Goal: Task Accomplishment & Management: Manage account settings

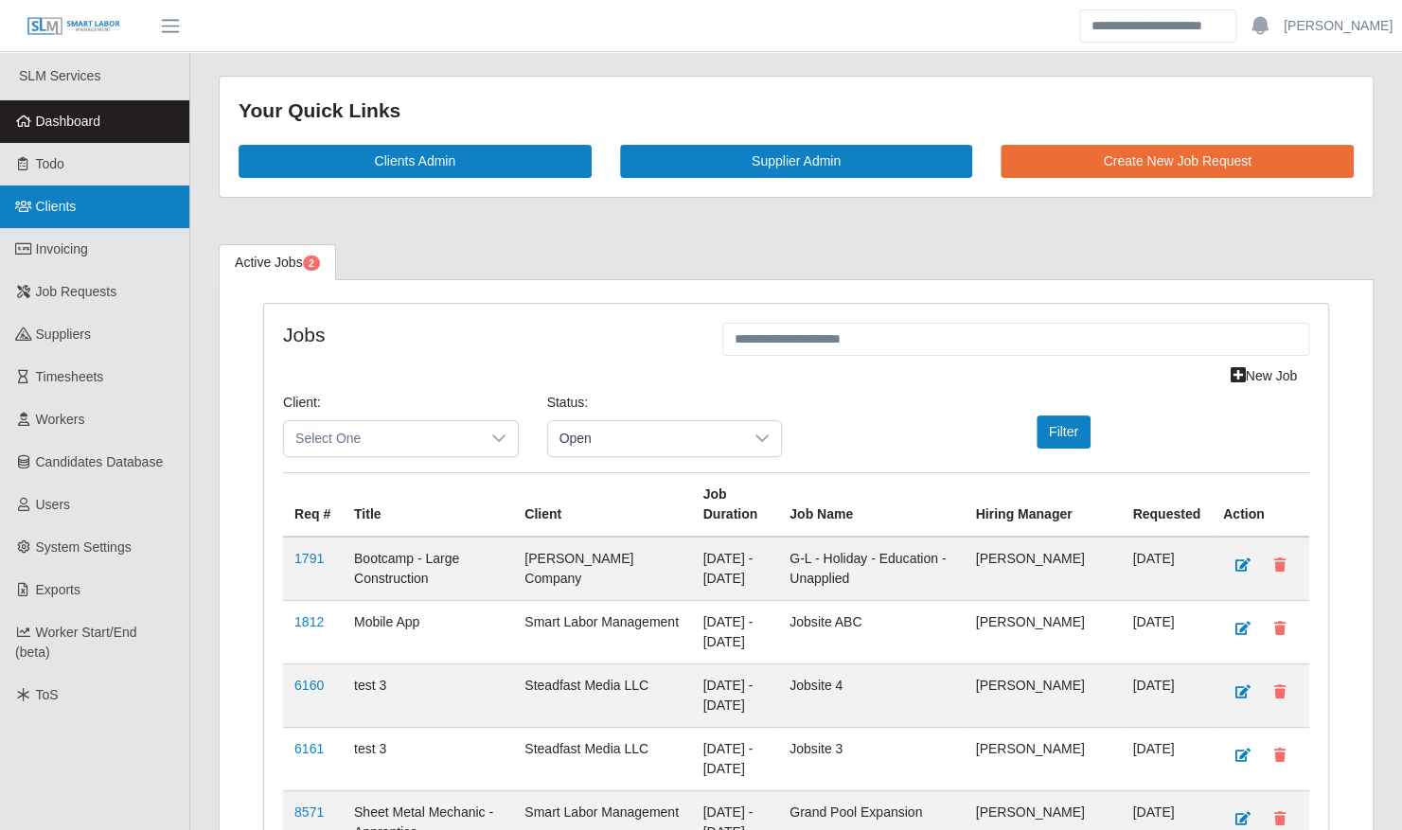
click at [87, 199] on link "Clients" at bounding box center [94, 207] width 189 height 43
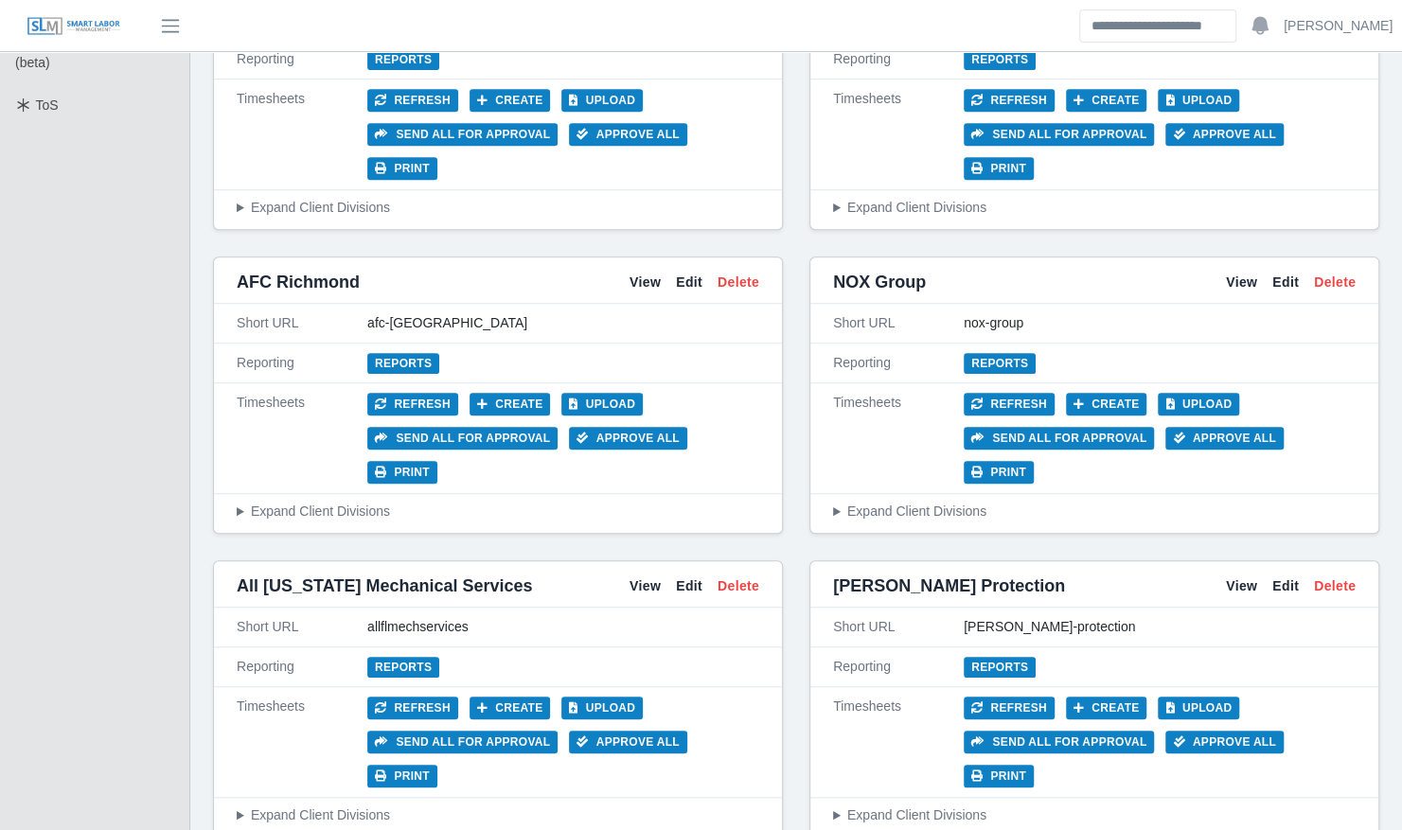
scroll to position [595, 0]
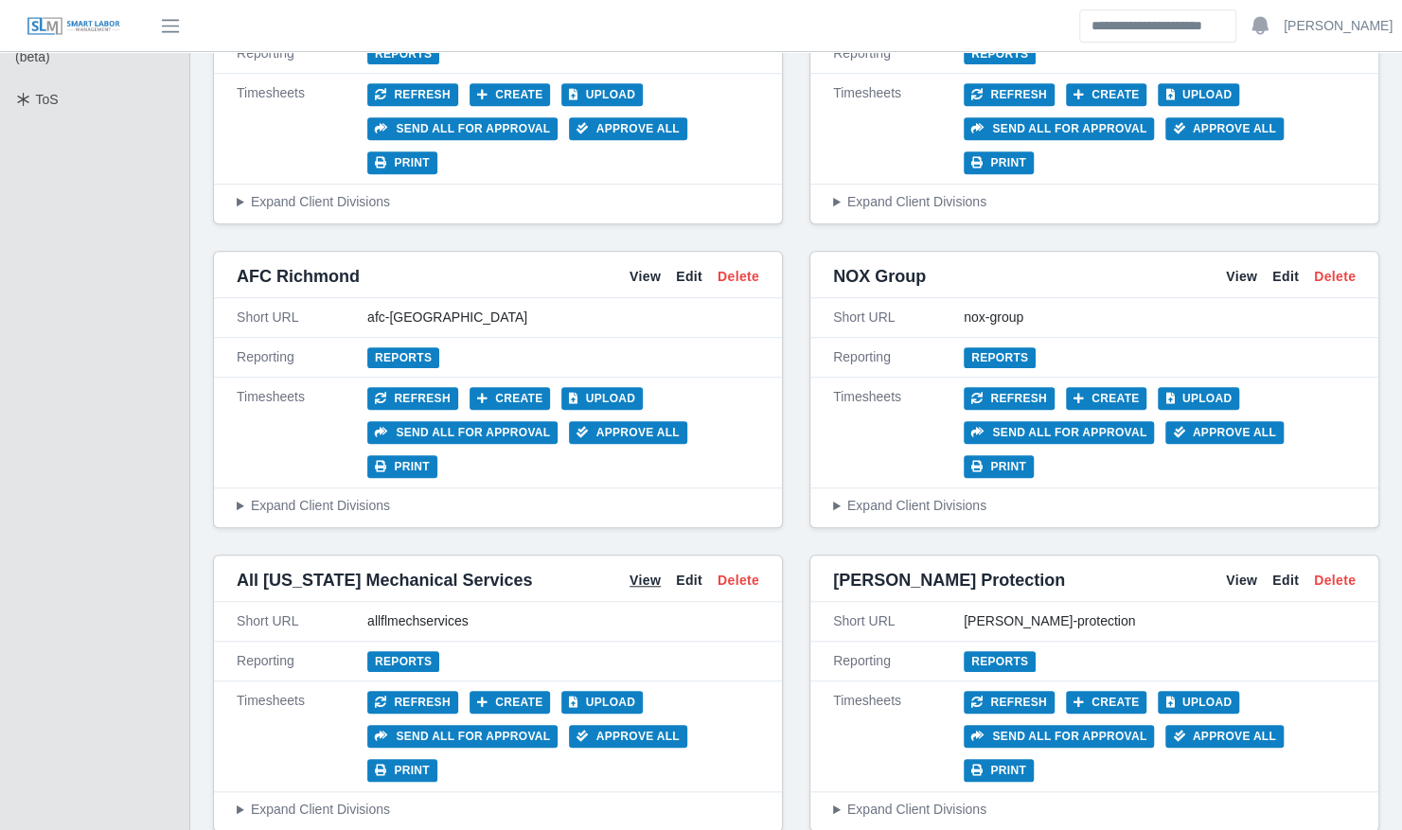
click at [636, 571] on link "View" at bounding box center [644, 581] width 31 height 20
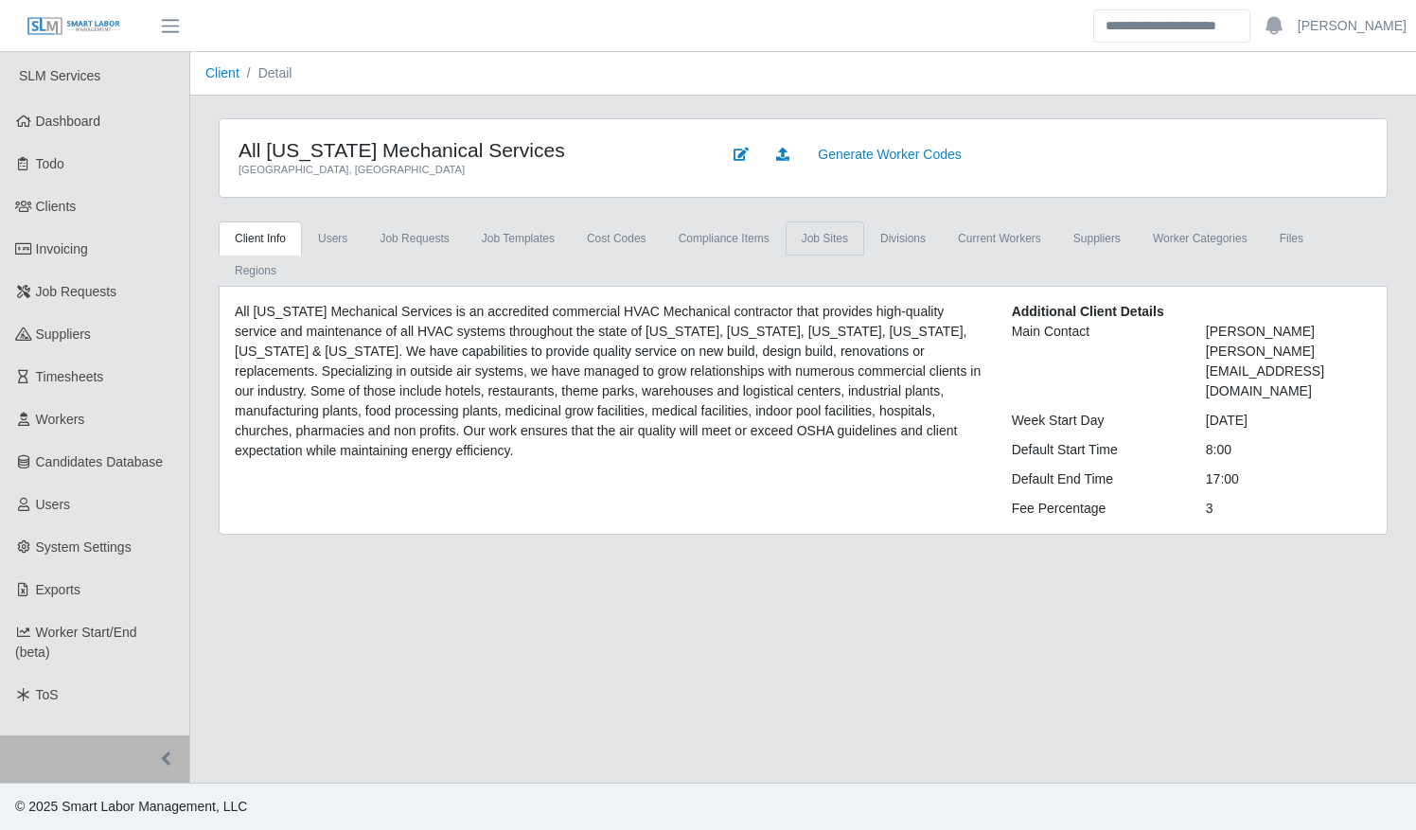
click at [786, 231] on link "job sites" at bounding box center [825, 238] width 79 height 34
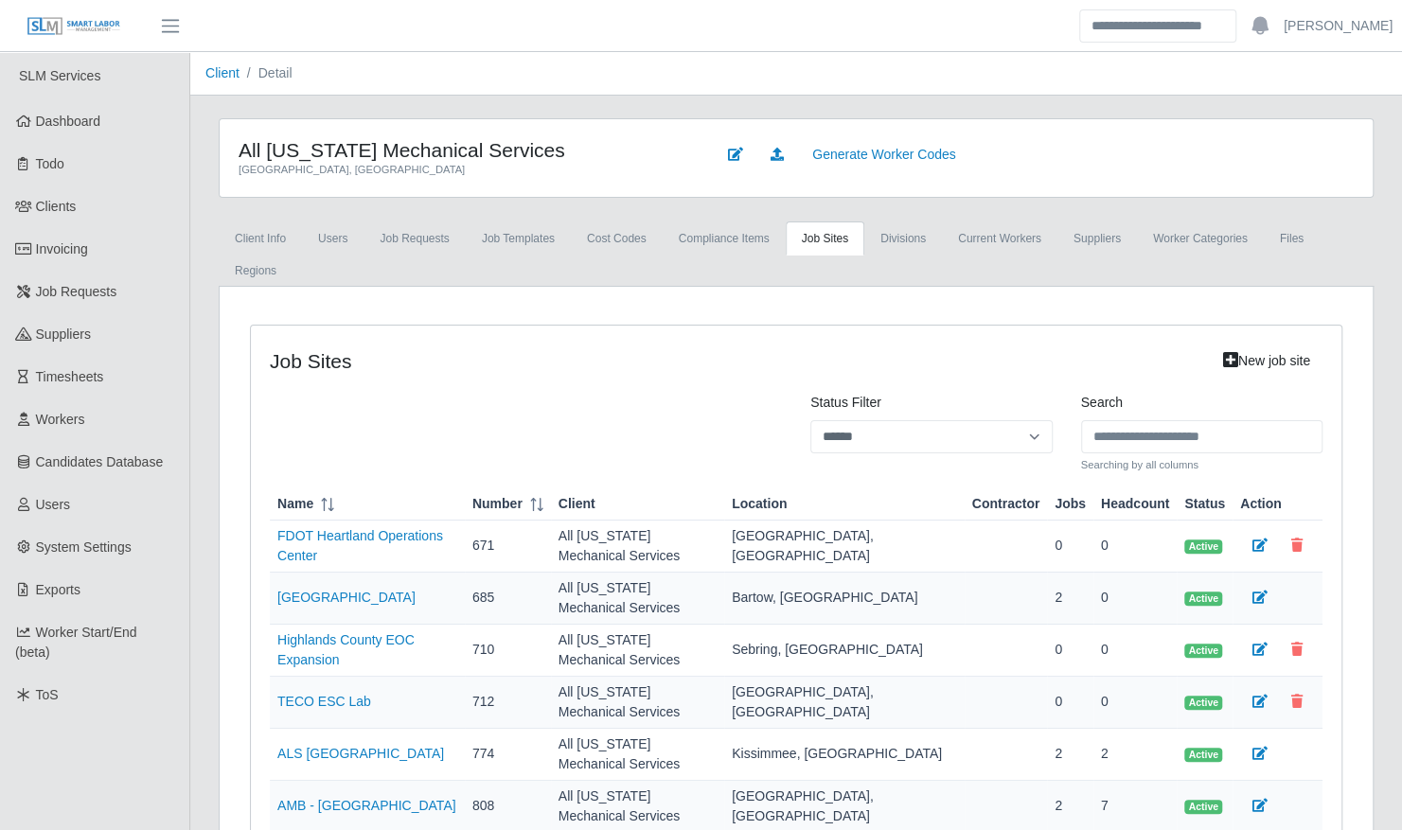
scroll to position [178, 0]
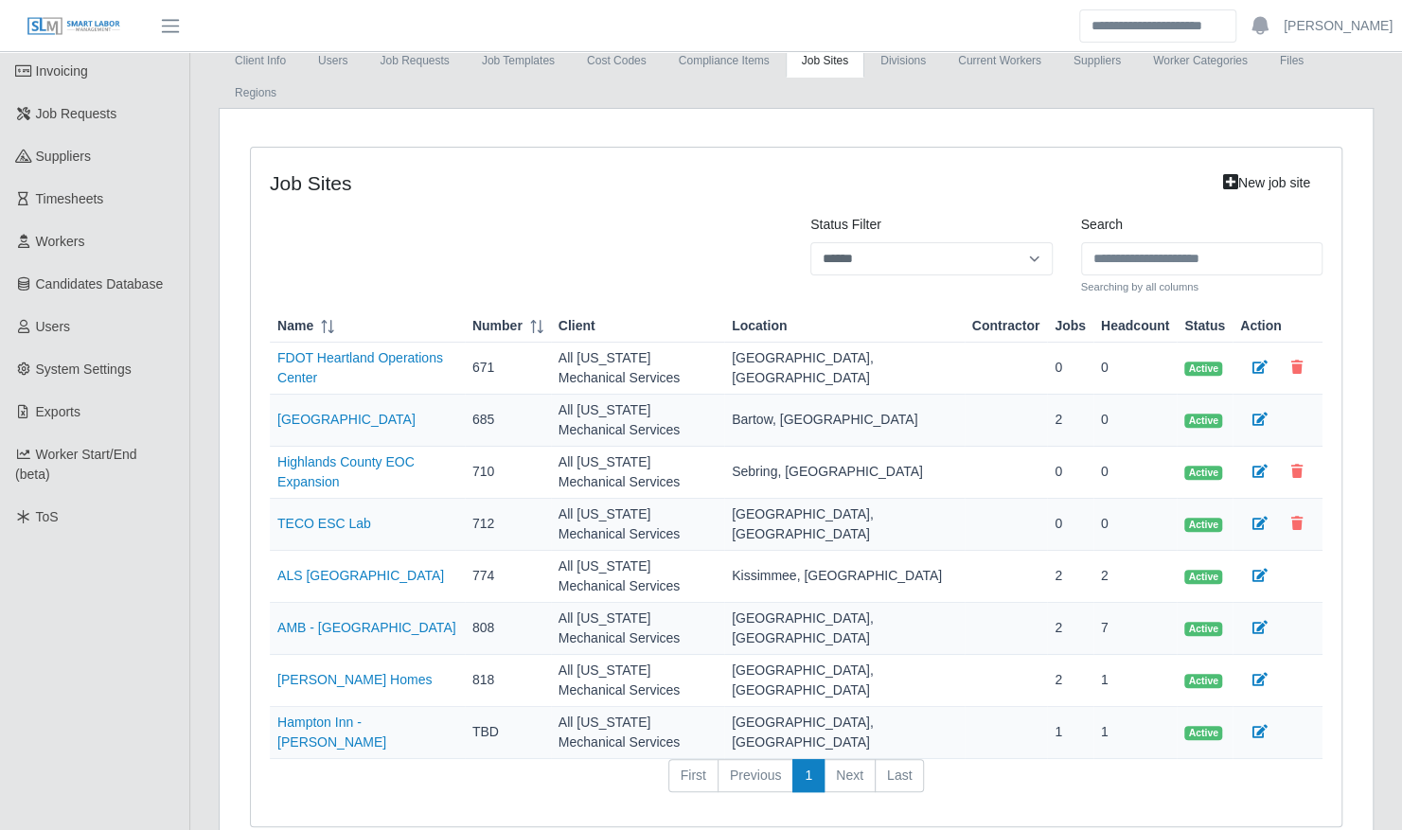
click at [395, 395] on td "[GEOGRAPHIC_DATA]" at bounding box center [367, 421] width 195 height 52
click at [398, 412] on link "[GEOGRAPHIC_DATA]" at bounding box center [346, 419] width 138 height 15
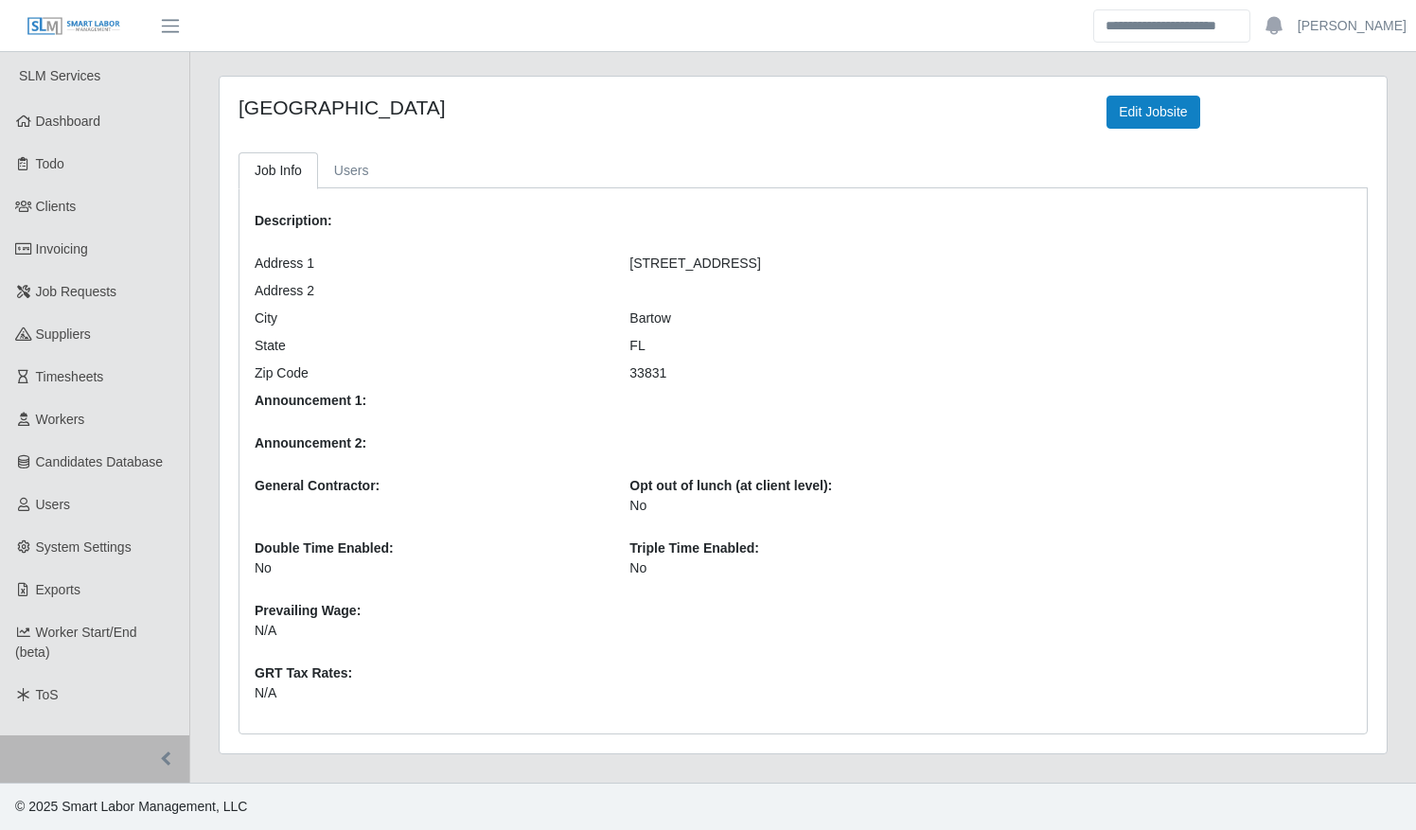
drag, startPoint x: 676, startPoint y: 369, endPoint x: 274, endPoint y: 254, distance: 417.6
click at [274, 254] on div "Description: Address 1 330 W. Church St. Address 2 City Bartow State FL Zip Cod…" at bounding box center [615, 461] width 751 height 515
drag, startPoint x: 274, startPoint y: 254, endPoint x: 495, endPoint y: 326, distance: 232.0
click at [495, 326] on div "City" at bounding box center [427, 319] width 375 height 20
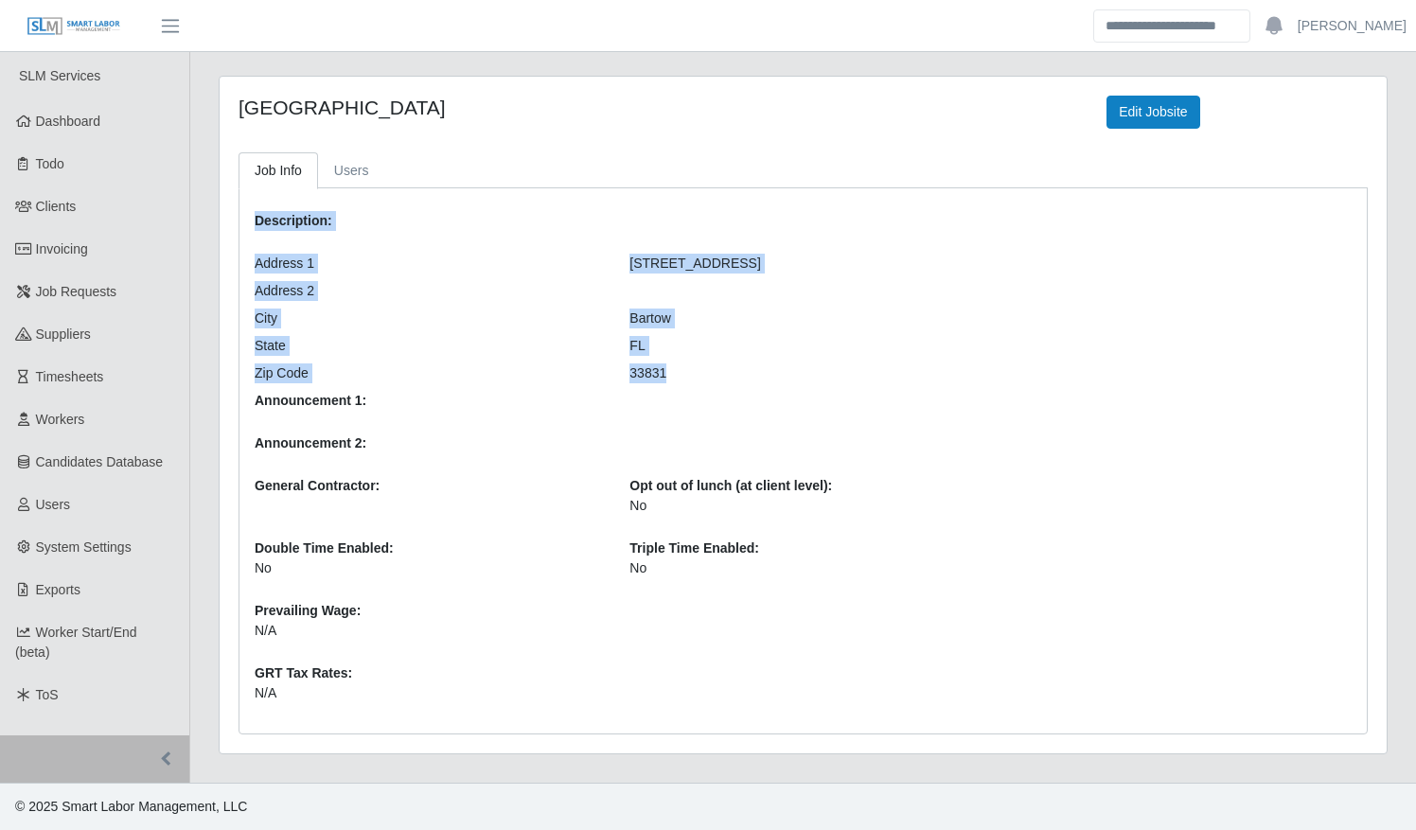
drag, startPoint x: 629, startPoint y: 360, endPoint x: 253, endPoint y: 242, distance: 393.7
click at [253, 242] on div "Description: Address 1 330 W. Church St. Address 2 City Bartow State FL Zip Cod…" at bounding box center [615, 461] width 751 height 515
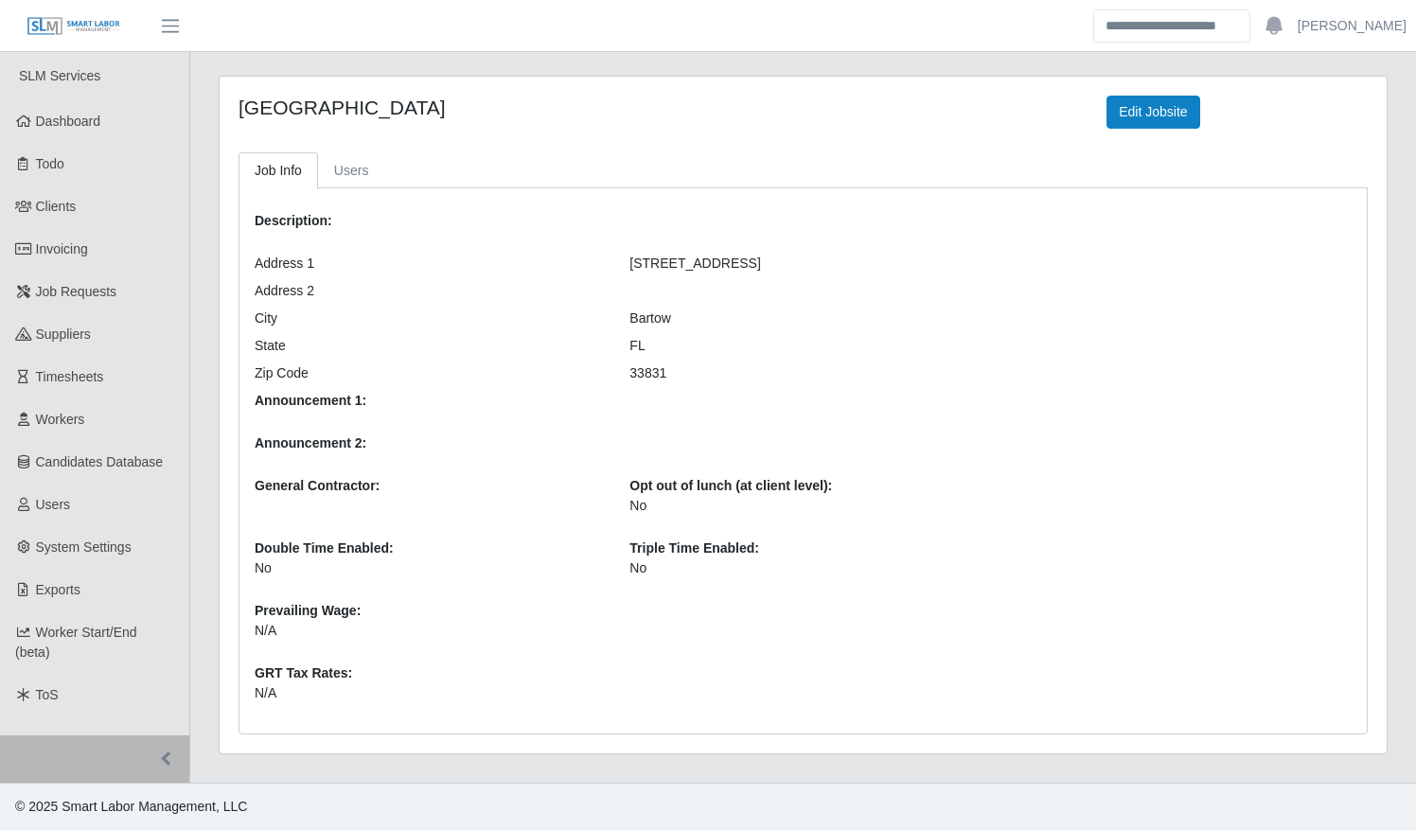
drag, startPoint x: 253, startPoint y: 242, endPoint x: 632, endPoint y: 391, distance: 407.6
click at [632, 391] on div "Announcement 1:" at bounding box center [615, 408] width 751 height 35
drag, startPoint x: 669, startPoint y: 373, endPoint x: 251, endPoint y: 266, distance: 431.8
click at [251, 266] on div "Description: Address 1 330 W. Church St. Address 2 City Bartow State FL Zip Cod…" at bounding box center [615, 461] width 751 height 515
copy div "Address 1 330 W. Church St. Address 2 City Bartow State FL Zip Code 33831"
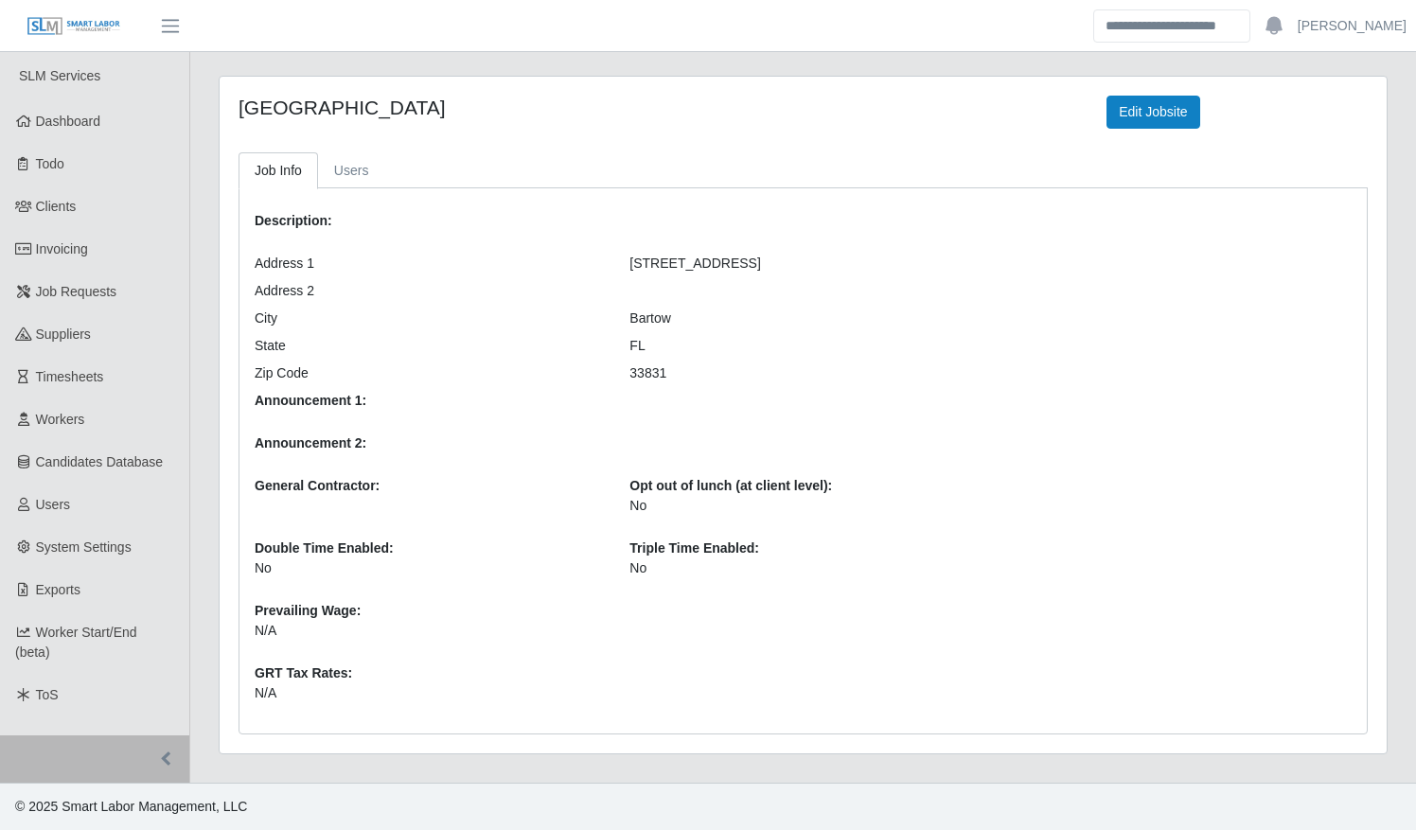
click at [558, 274] on div "Description: Address 1 330 W. Church St. Address 2 City Bartow State FL Zip Cod…" at bounding box center [615, 461] width 751 height 515
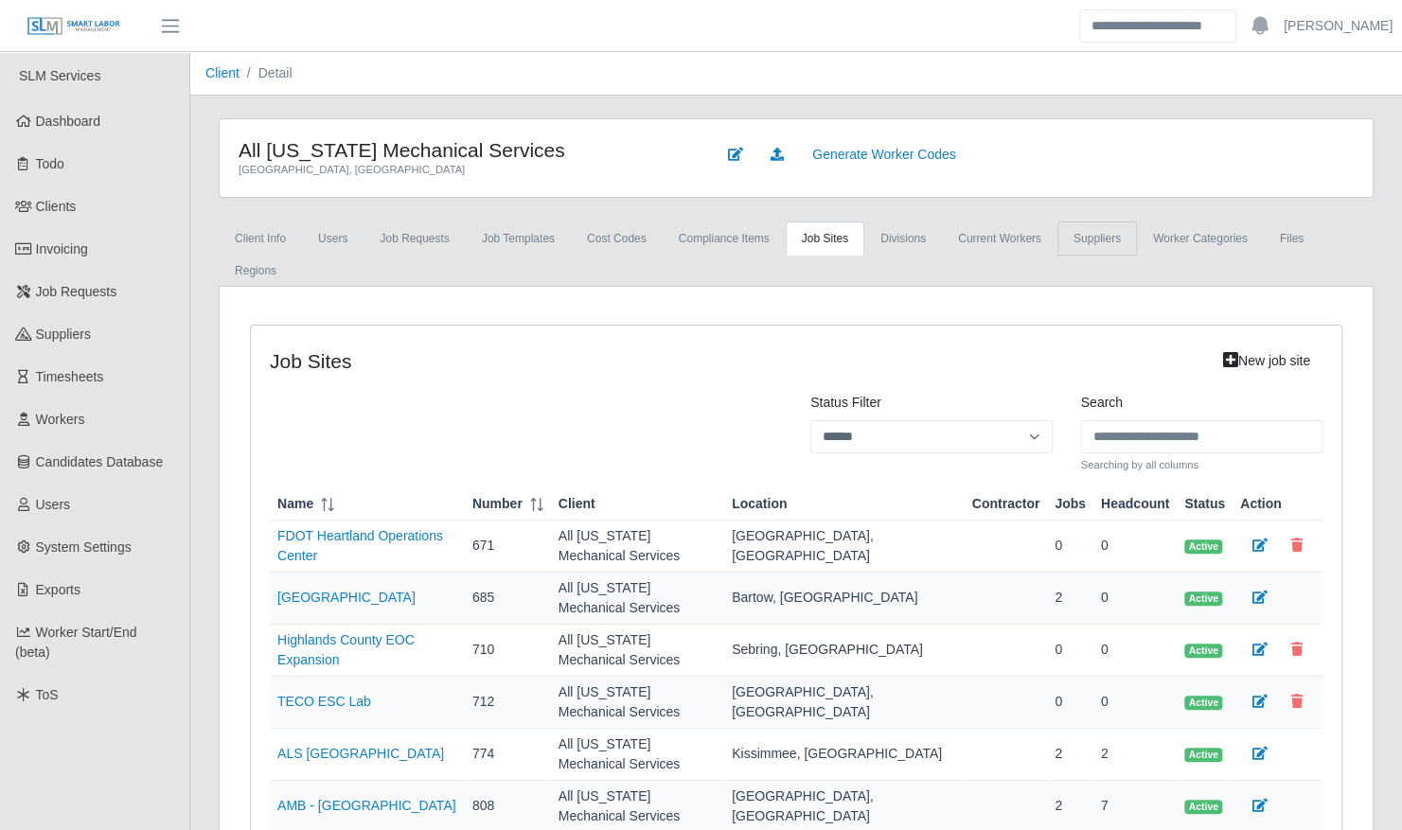
click at [1057, 240] on link "Suppliers" at bounding box center [1097, 238] width 80 height 34
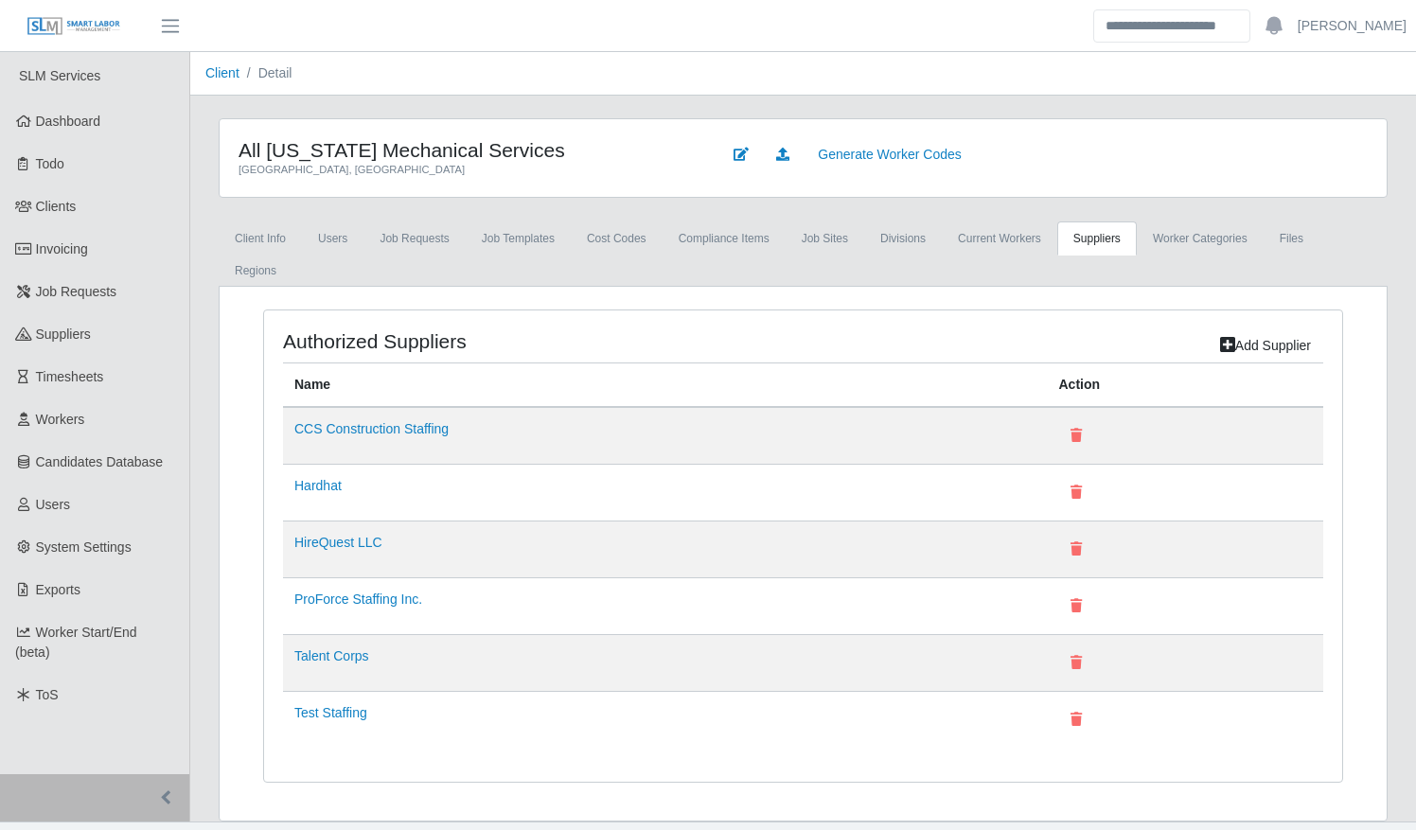
click at [345, 634] on td "Talent Corps" at bounding box center [665, 662] width 764 height 57
click at [345, 648] on link "Talent Corps" at bounding box center [331, 655] width 75 height 15
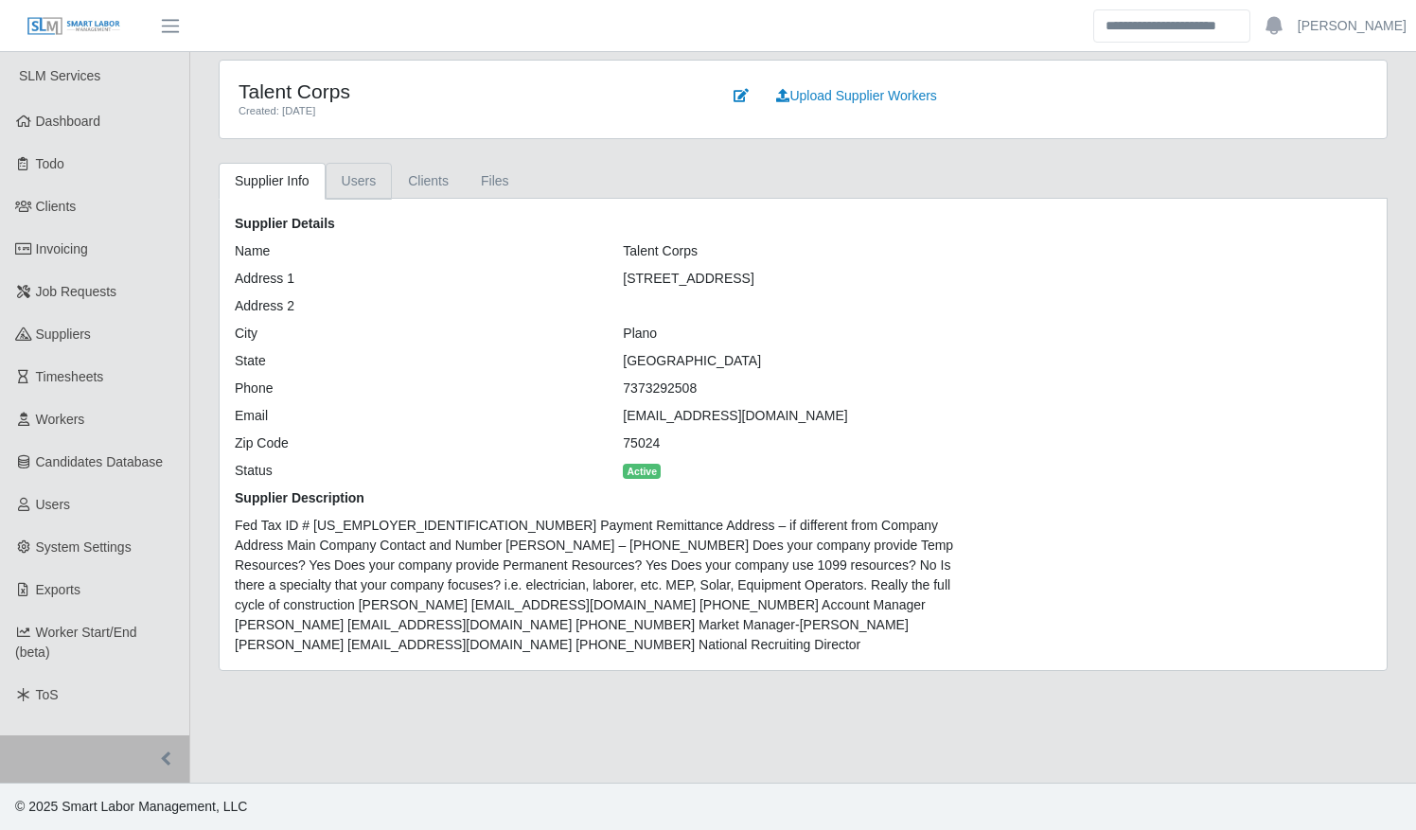
click at [369, 189] on link "Users" at bounding box center [359, 181] width 67 height 37
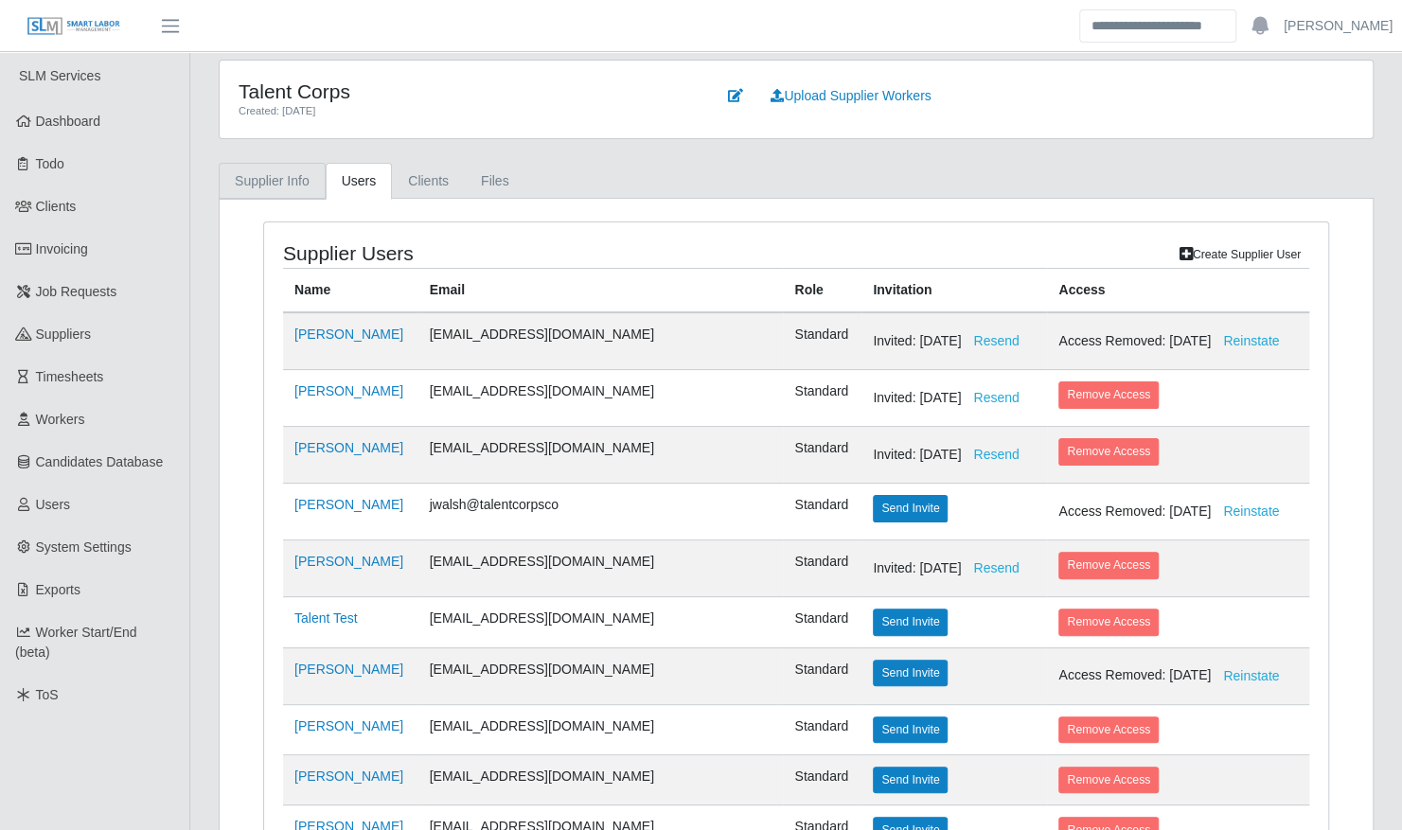
click at [288, 192] on link "Supplier Info" at bounding box center [272, 181] width 107 height 37
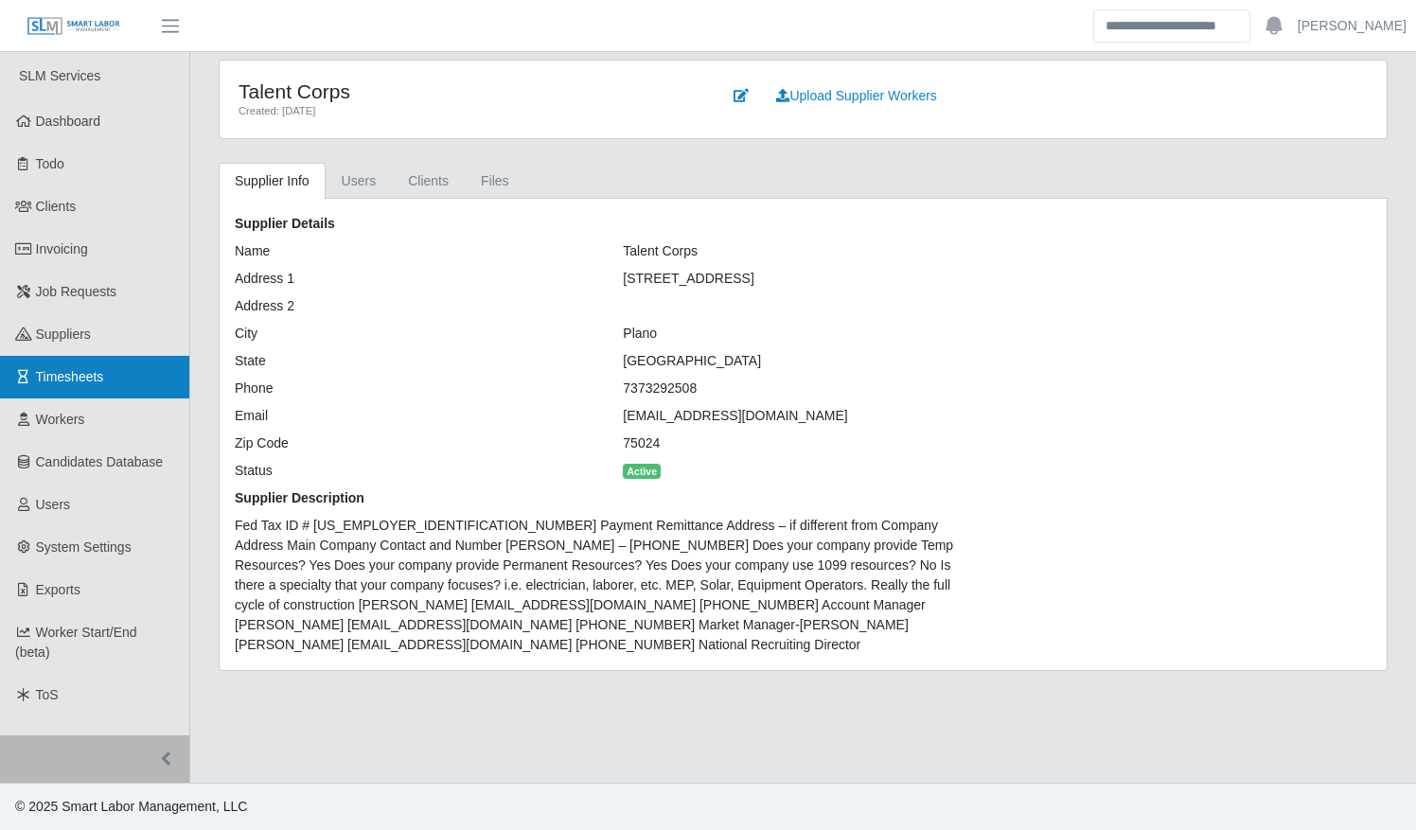
click at [146, 362] on link "Timesheets" at bounding box center [94, 377] width 189 height 43
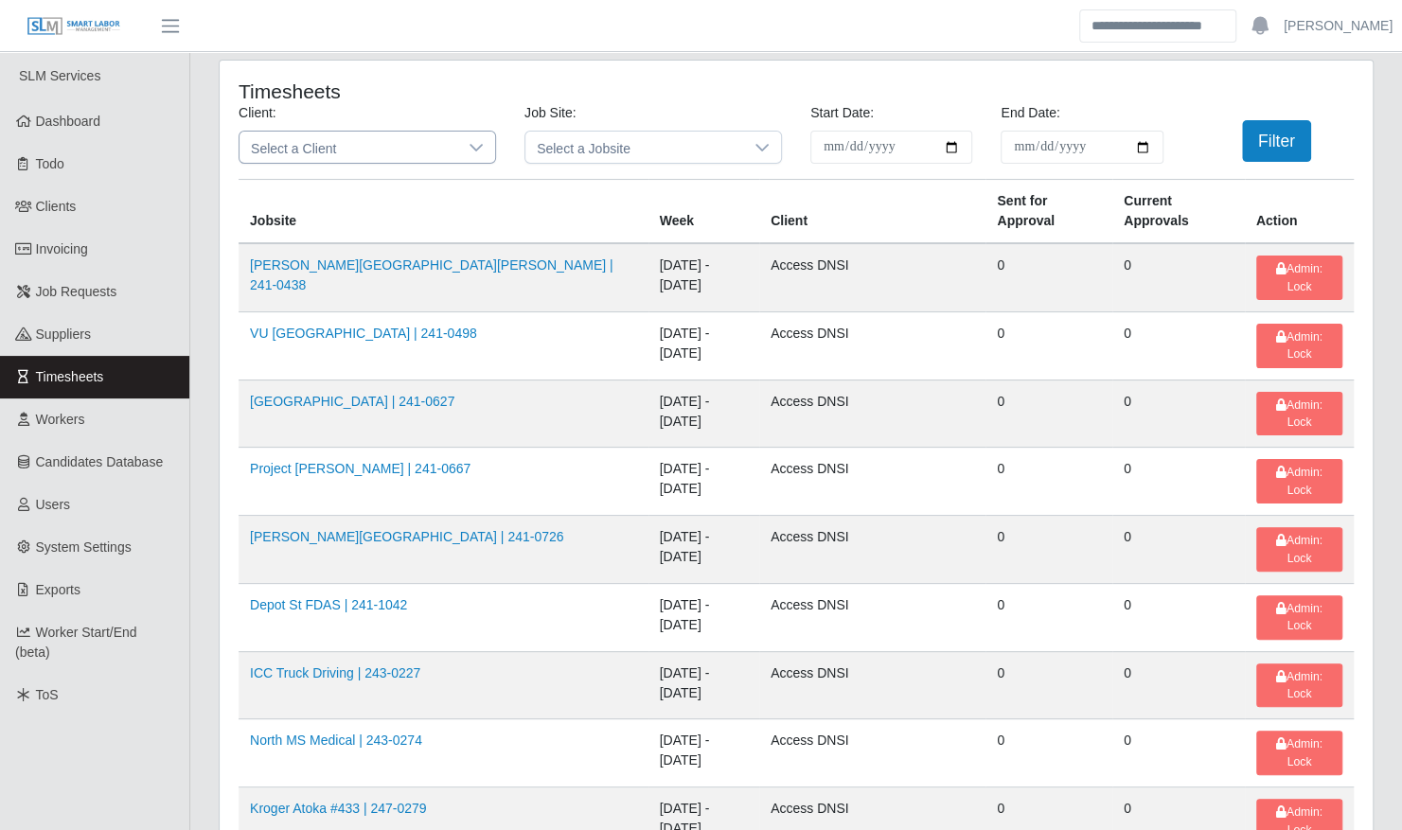
click at [376, 154] on span "Select a Client" at bounding box center [348, 147] width 218 height 31
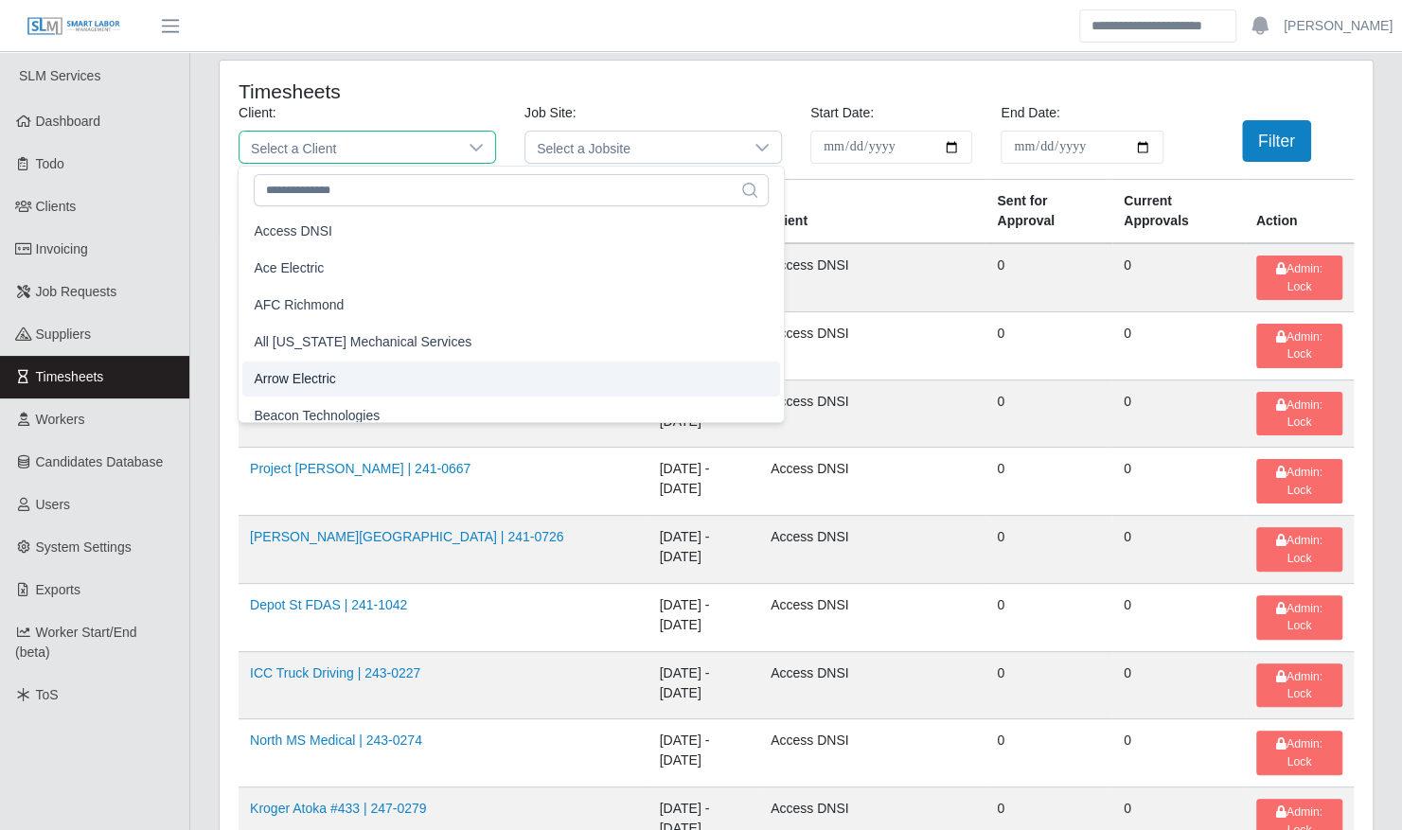
click at [347, 381] on li "Arrow Electric" at bounding box center [511, 379] width 538 height 35
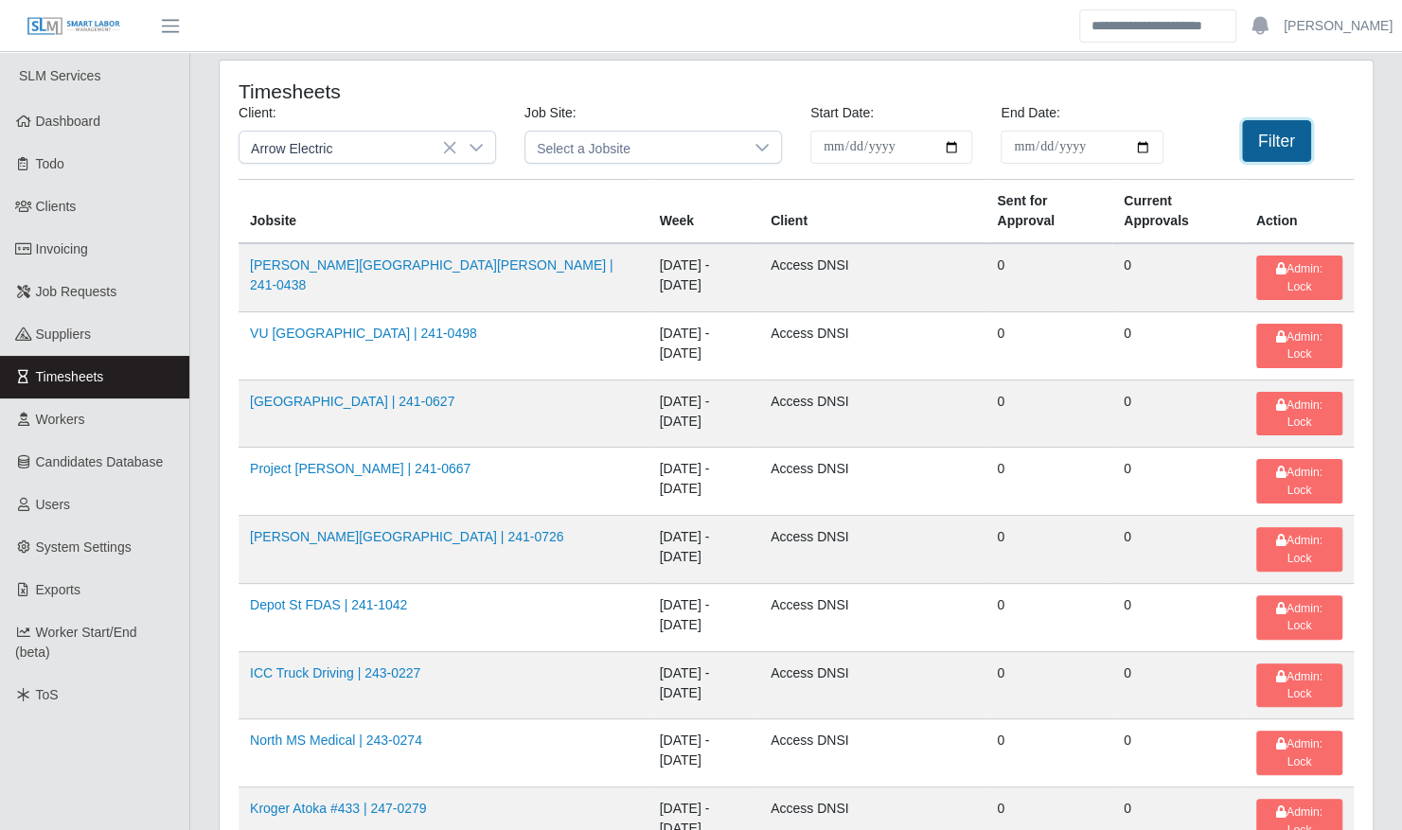
click at [1272, 134] on button "Filter" at bounding box center [1276, 141] width 69 height 42
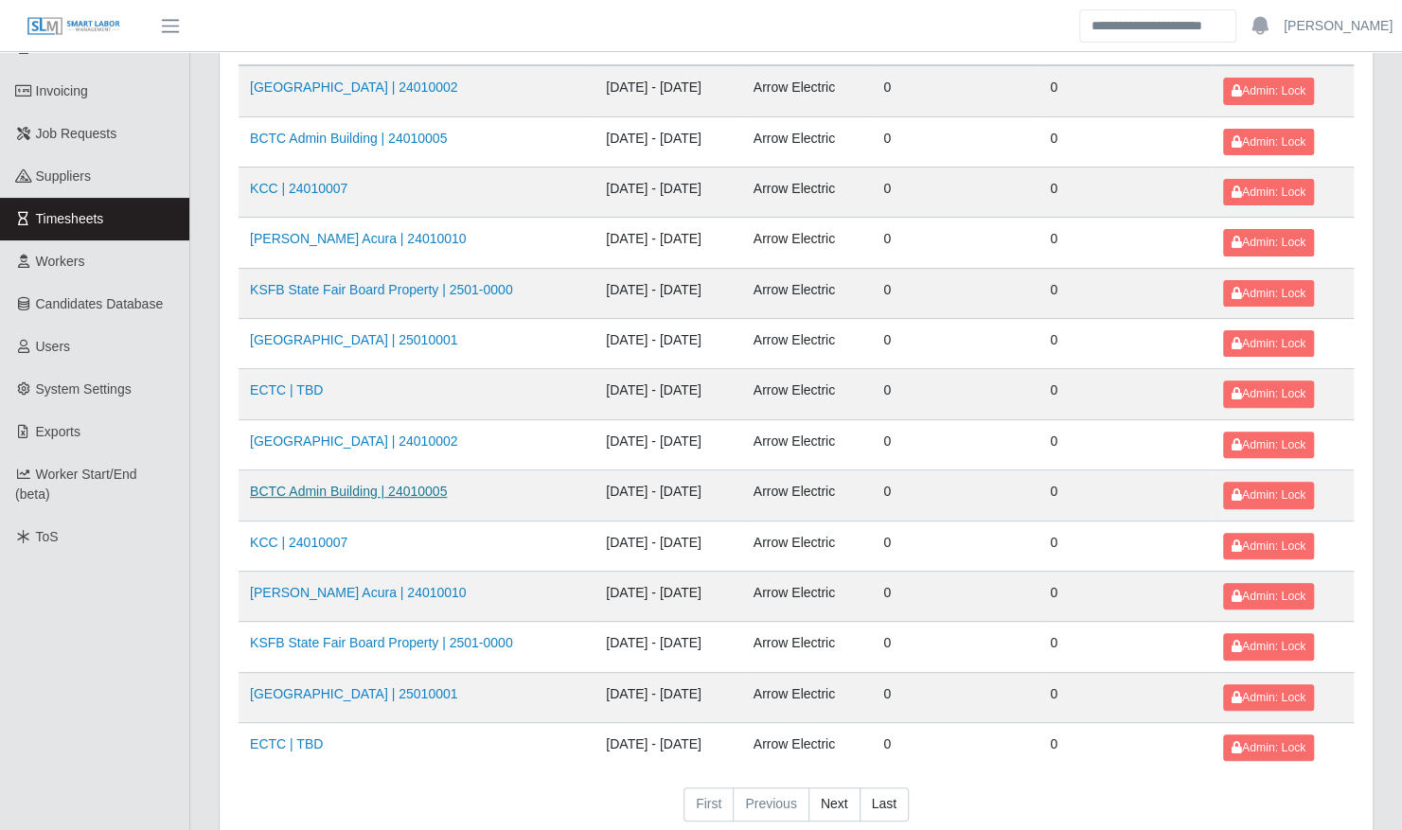
scroll to position [239, 0]
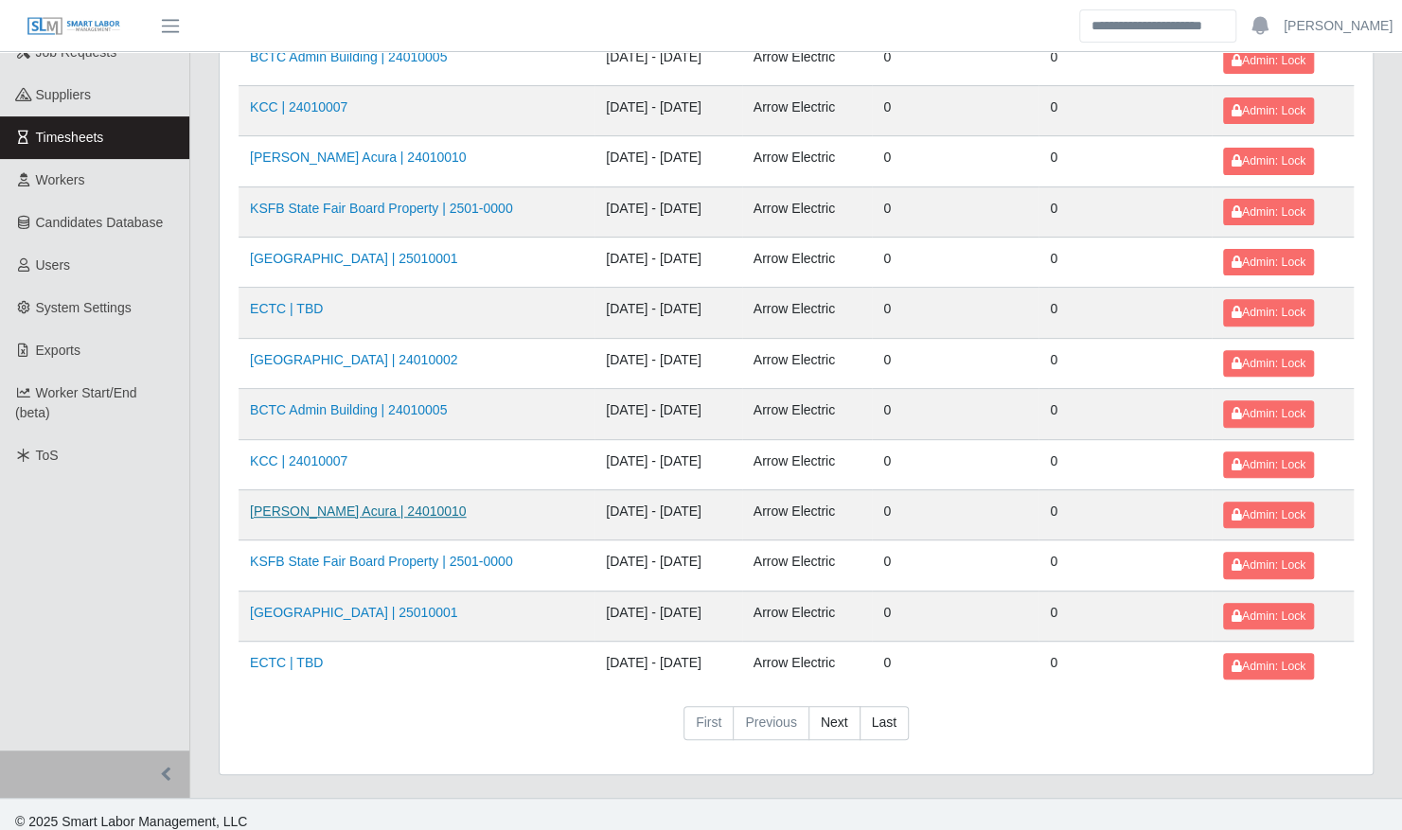
click at [338, 504] on link "[PERSON_NAME] Acura | 24010010" at bounding box center [358, 511] width 217 height 15
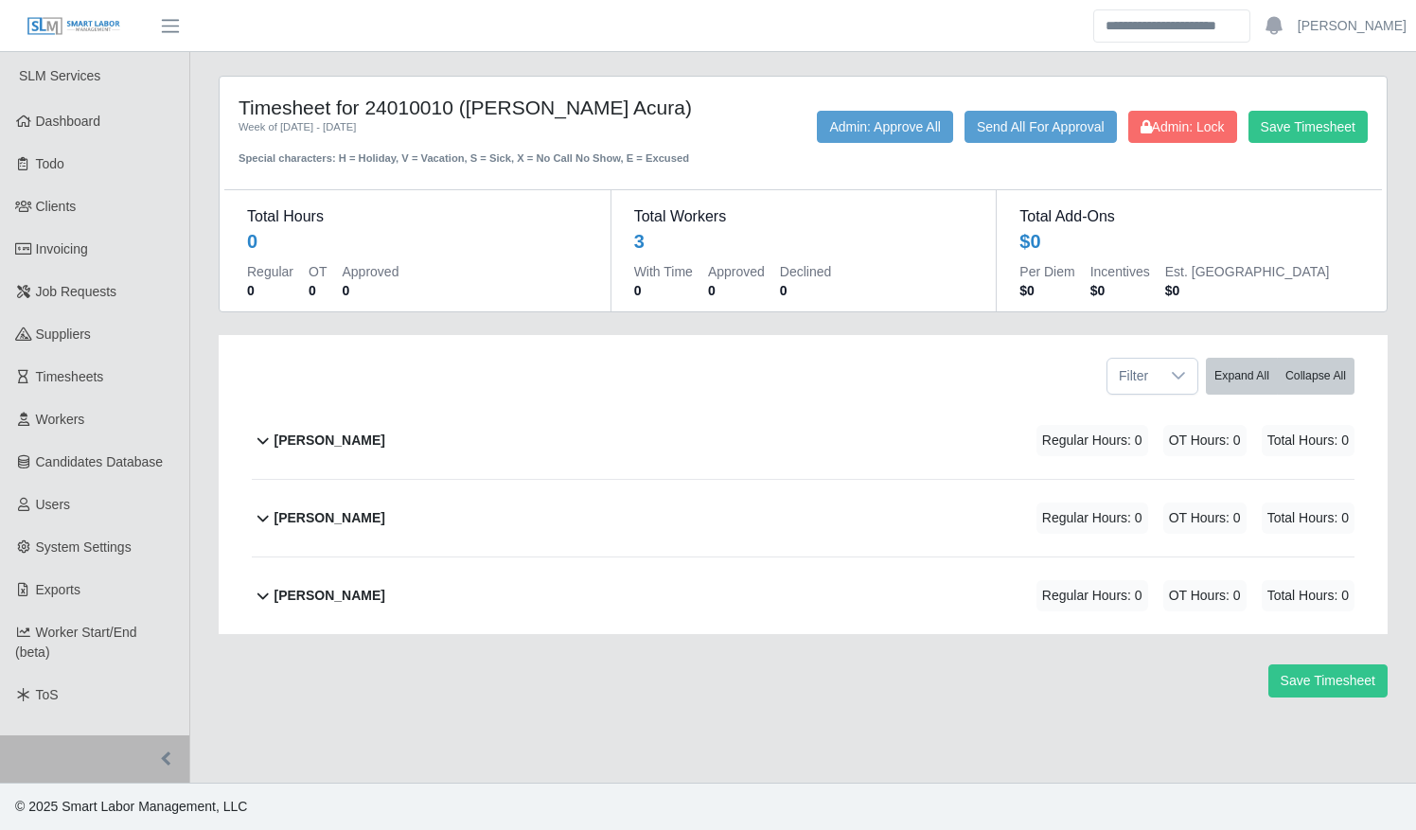
click at [365, 398] on div "Filter Expand All Collapse All" at bounding box center [803, 368] width 1131 height 67
click at [310, 450] on div "Chris Mayo" at bounding box center [329, 440] width 111 height 31
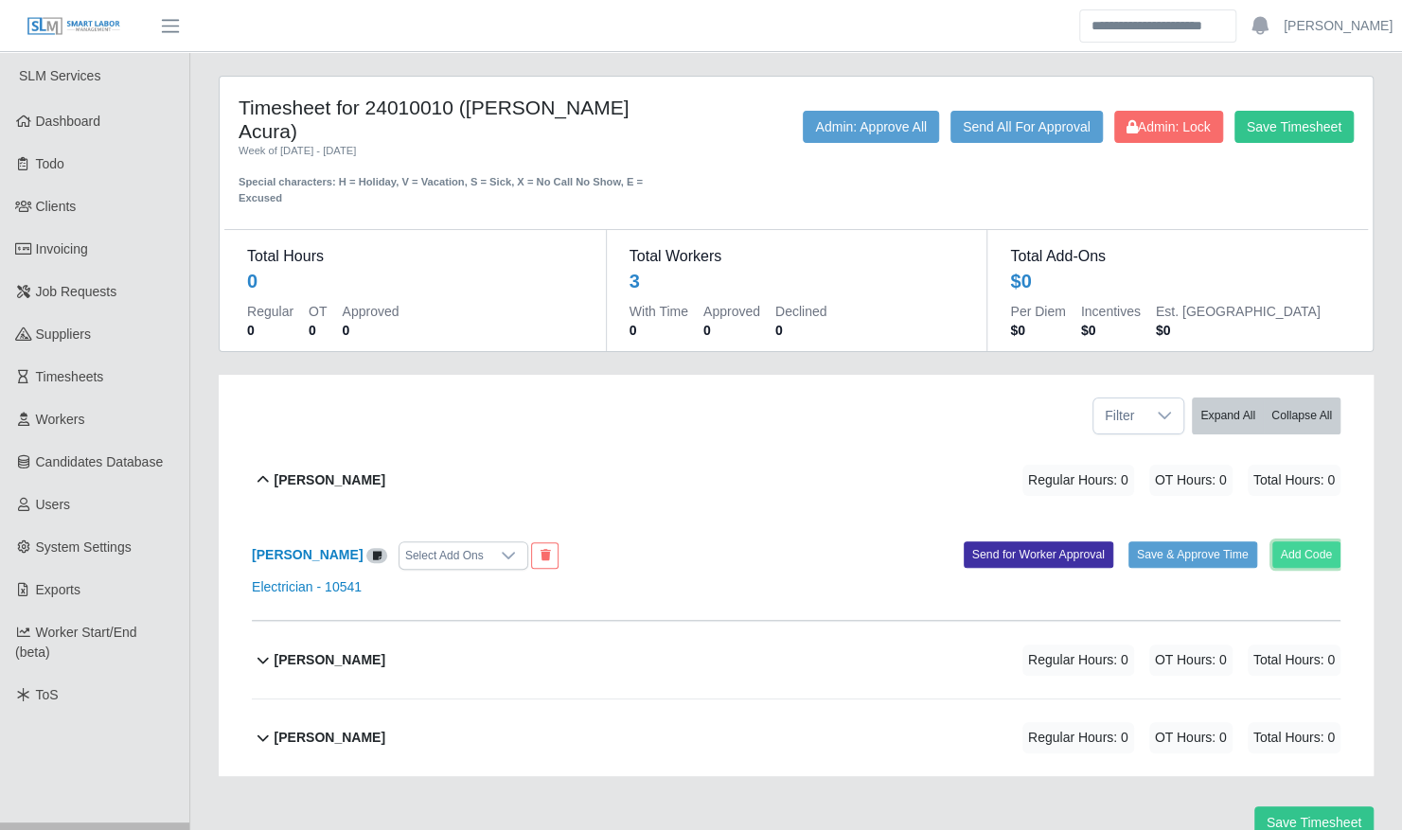
click at [1305, 541] on button "Add Code" at bounding box center [1306, 554] width 69 height 27
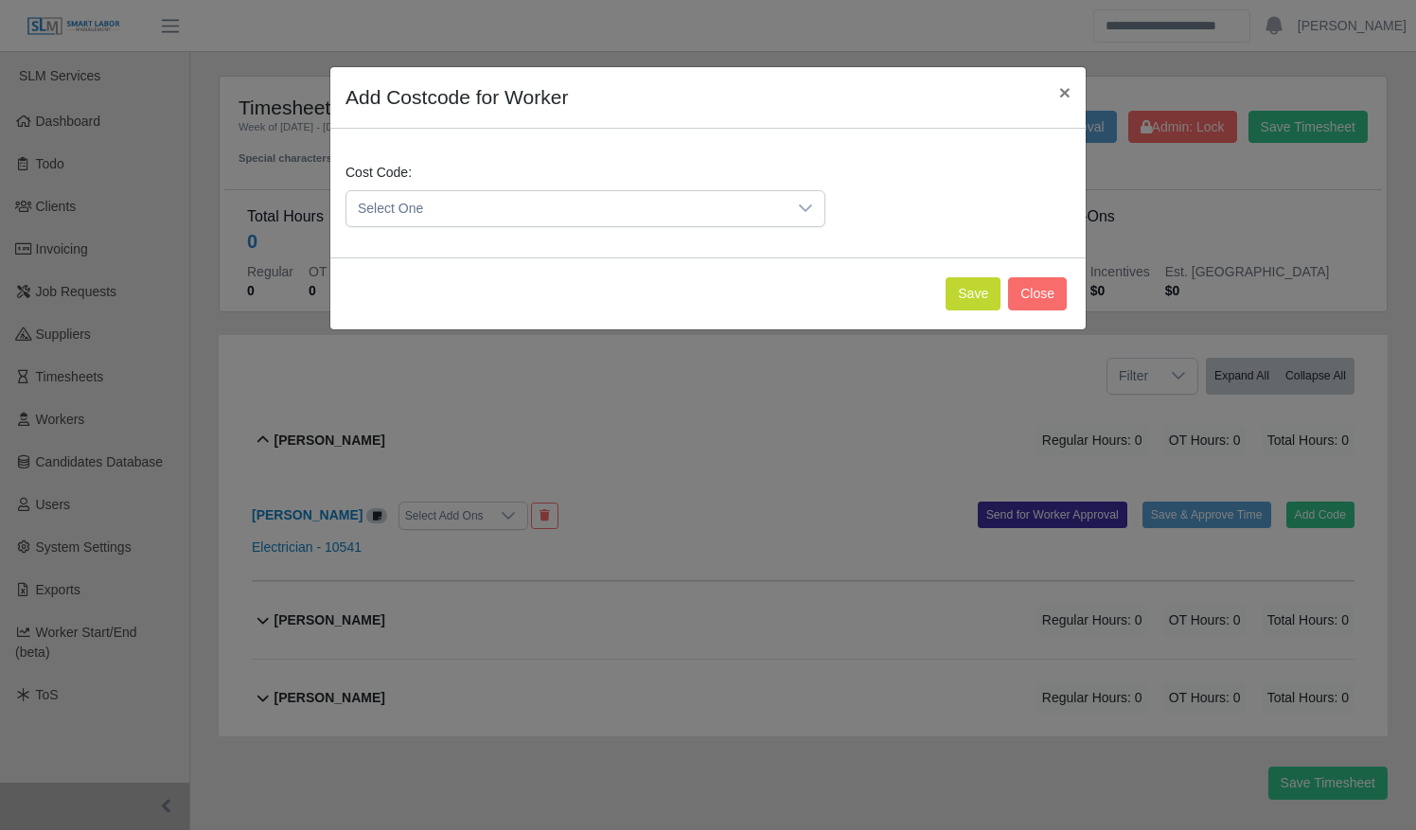
click at [693, 201] on span "Select One" at bounding box center [566, 208] width 440 height 35
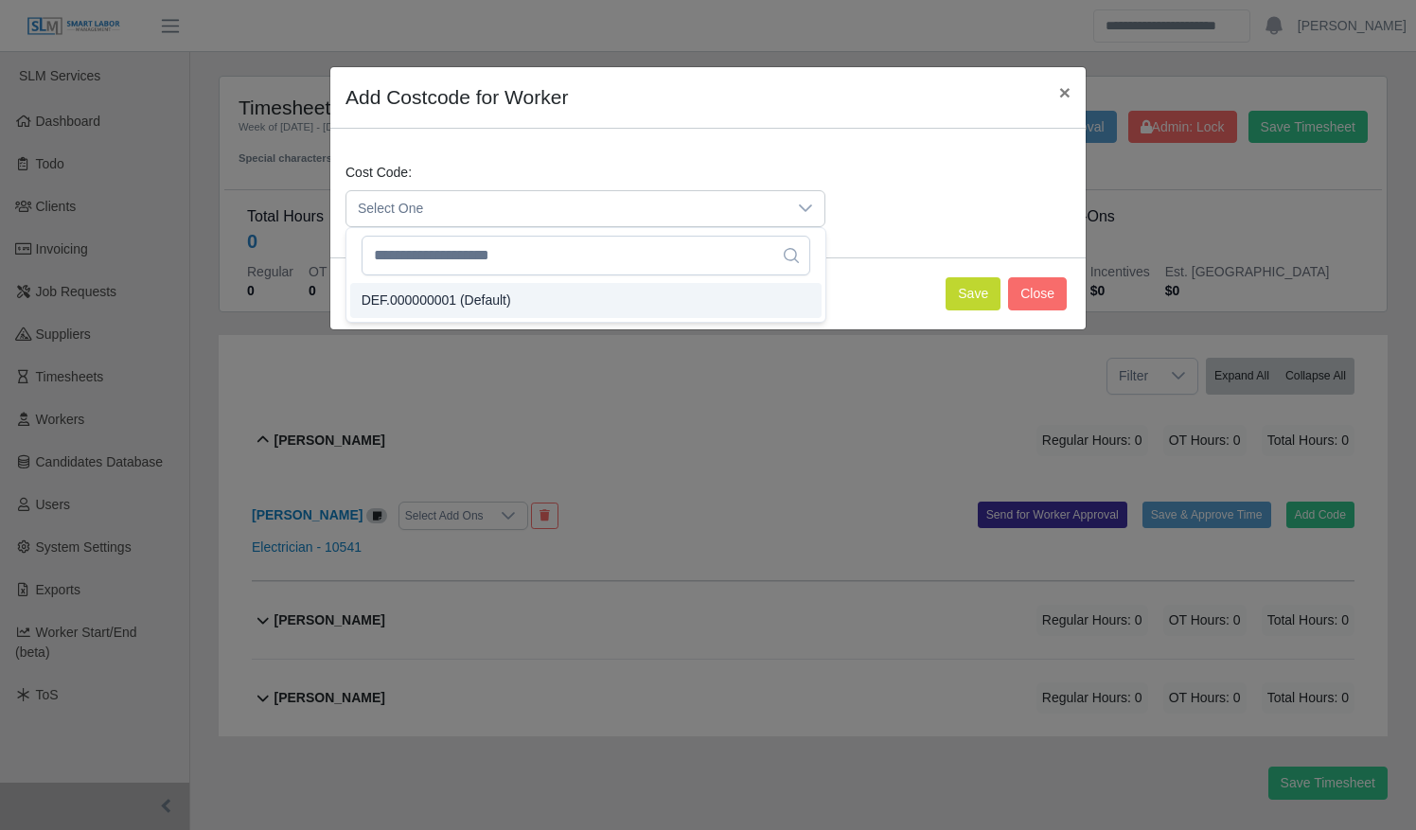
click at [650, 305] on li "DEF.000000001 (Default)" at bounding box center [585, 300] width 471 height 35
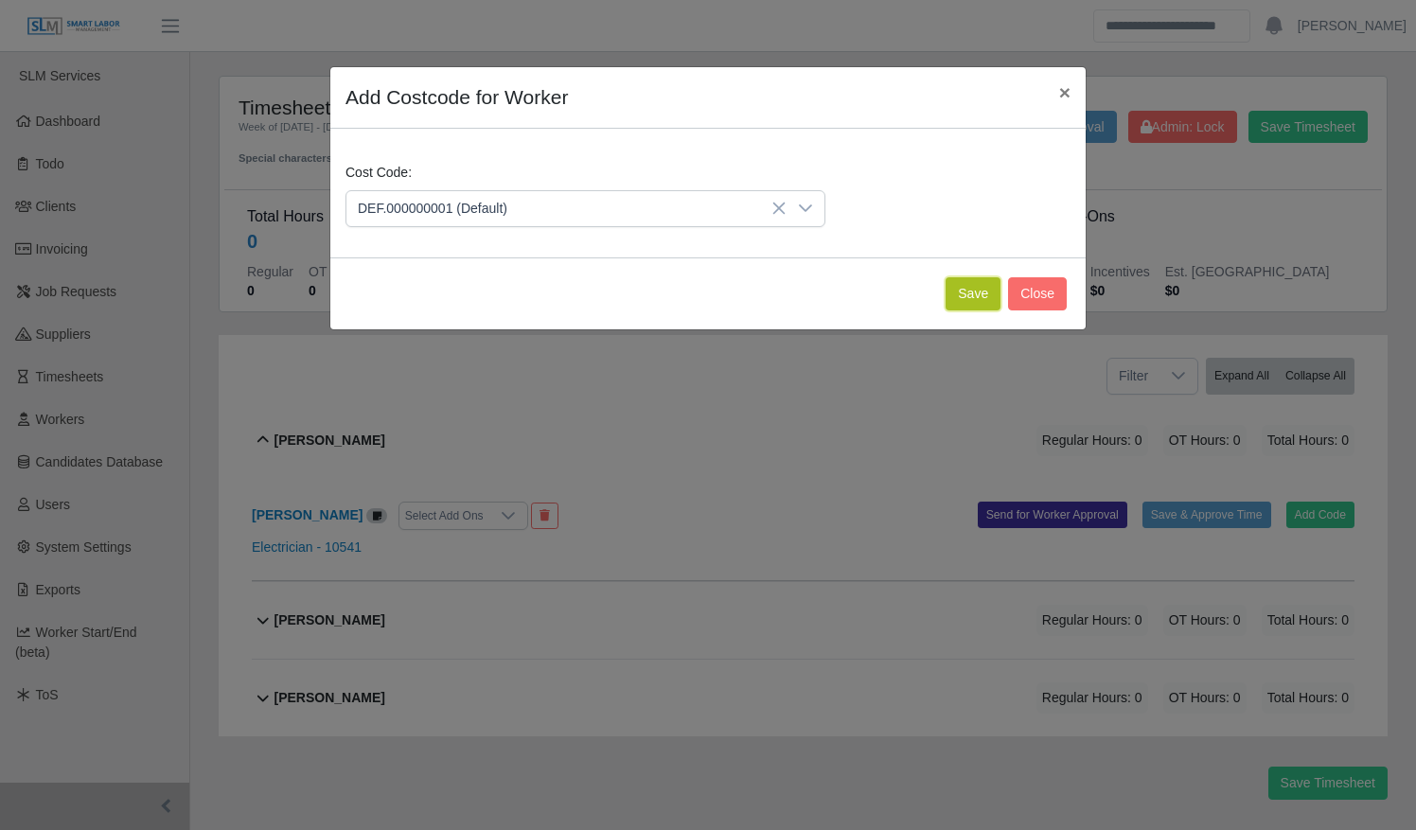
click at [952, 295] on button "Save" at bounding box center [973, 293] width 55 height 33
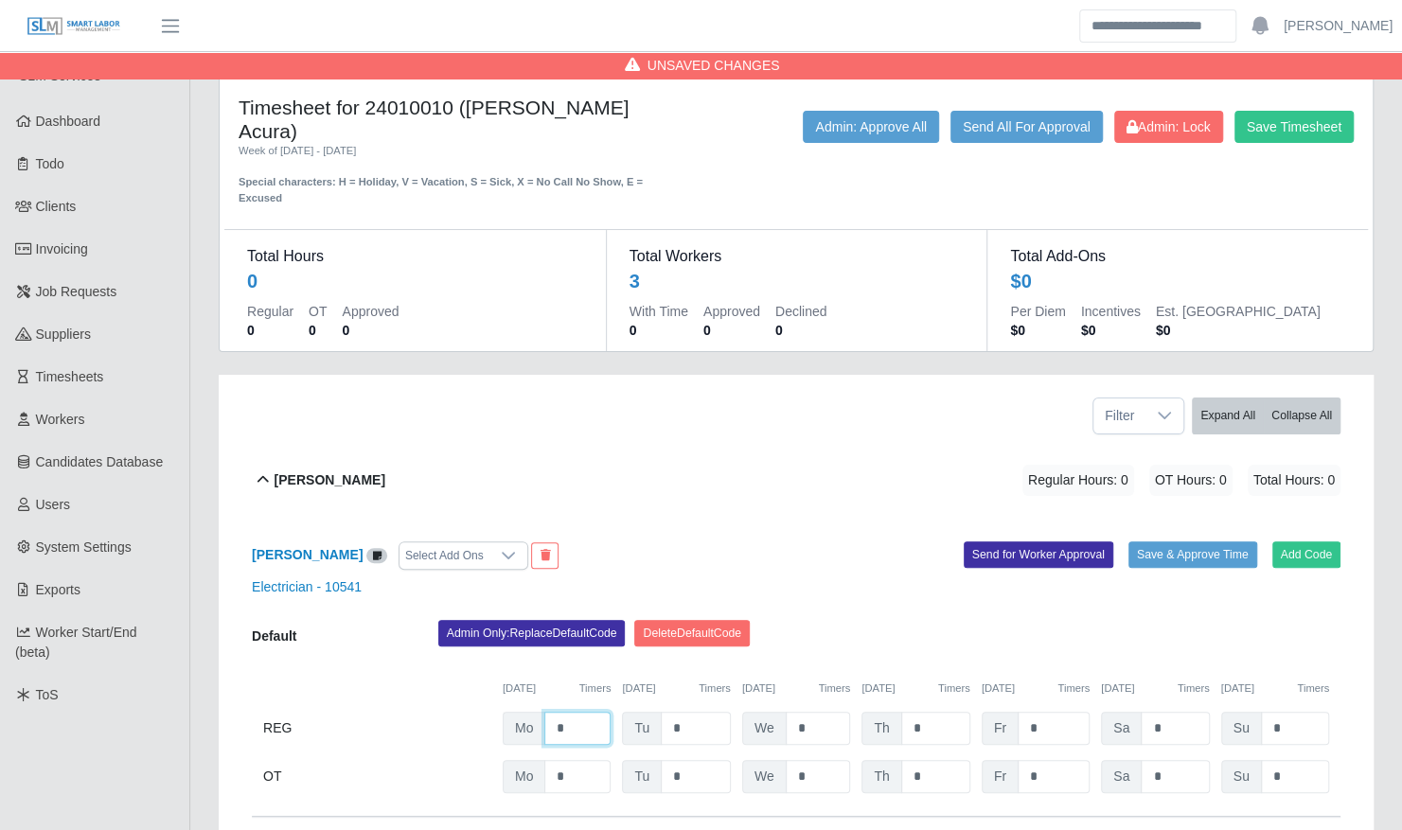
click at [581, 712] on input "*" at bounding box center [577, 728] width 66 height 33
type input "*"
type input "***"
type input "*"
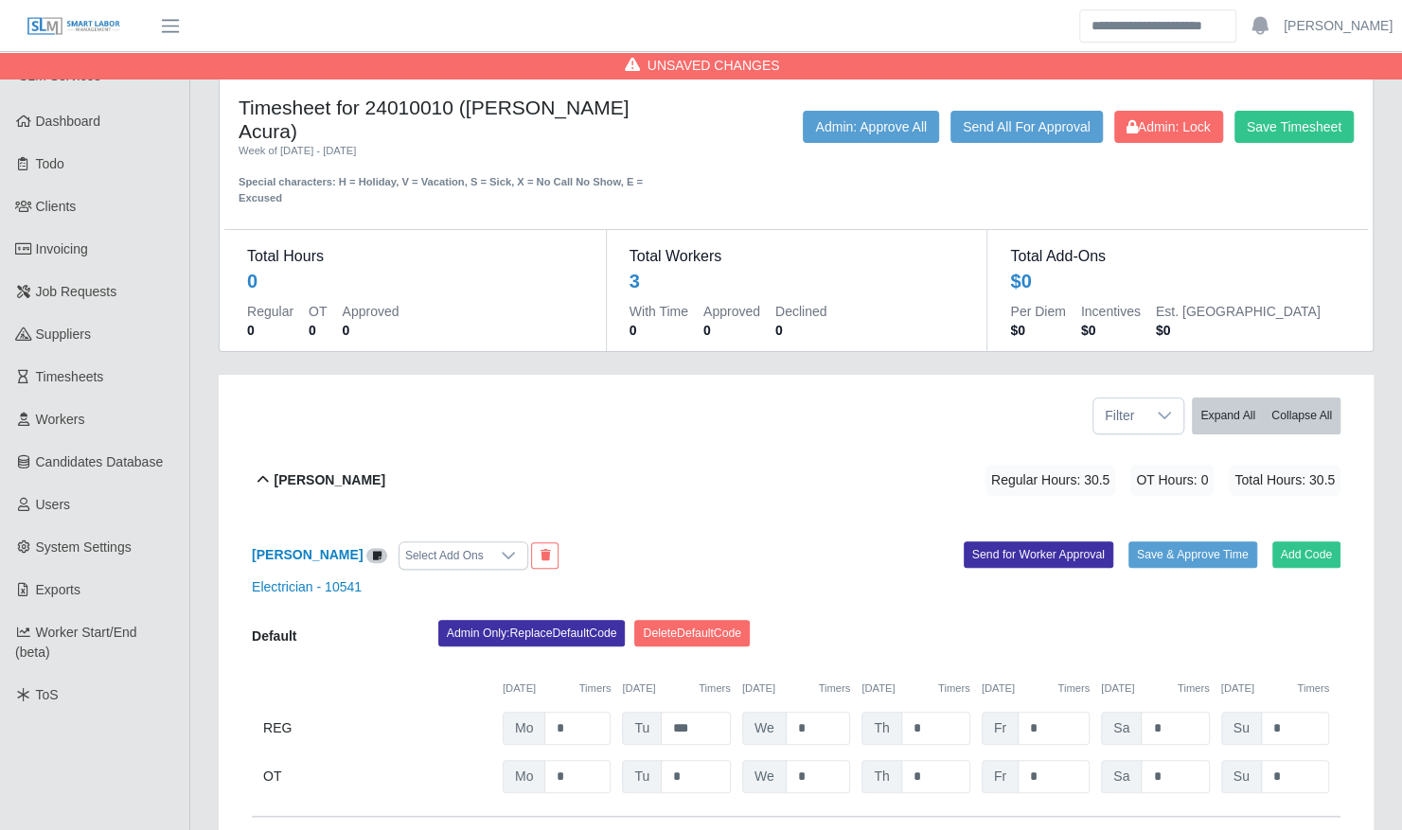
click at [801, 541] on div "Add Code Save & Approve Time Send for Worker Approval" at bounding box center [1075, 555] width 558 height 28
click at [1176, 541] on button "Save & Approve Time" at bounding box center [1192, 554] width 129 height 27
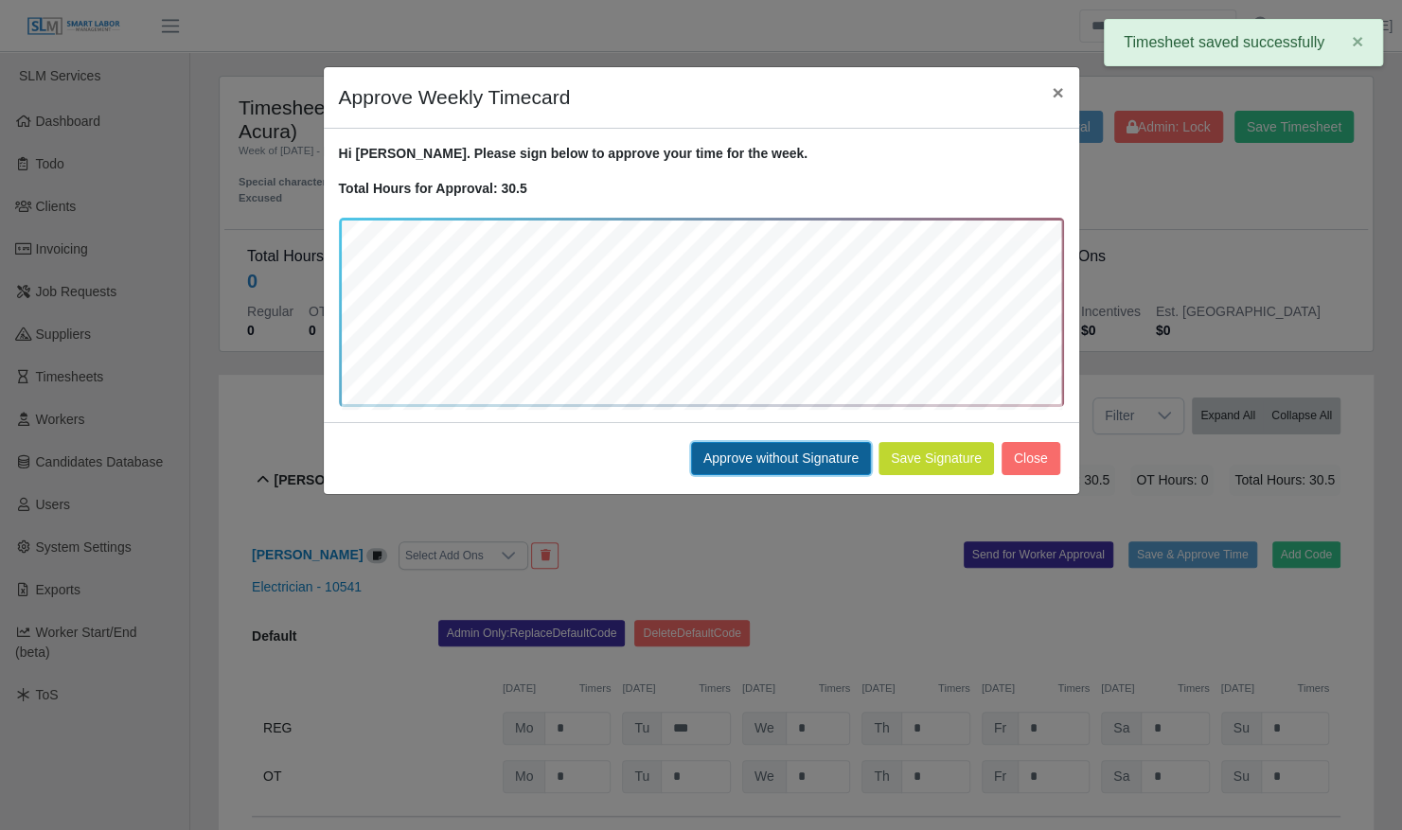
click at [722, 458] on button "Approve without Signature" at bounding box center [781, 458] width 180 height 33
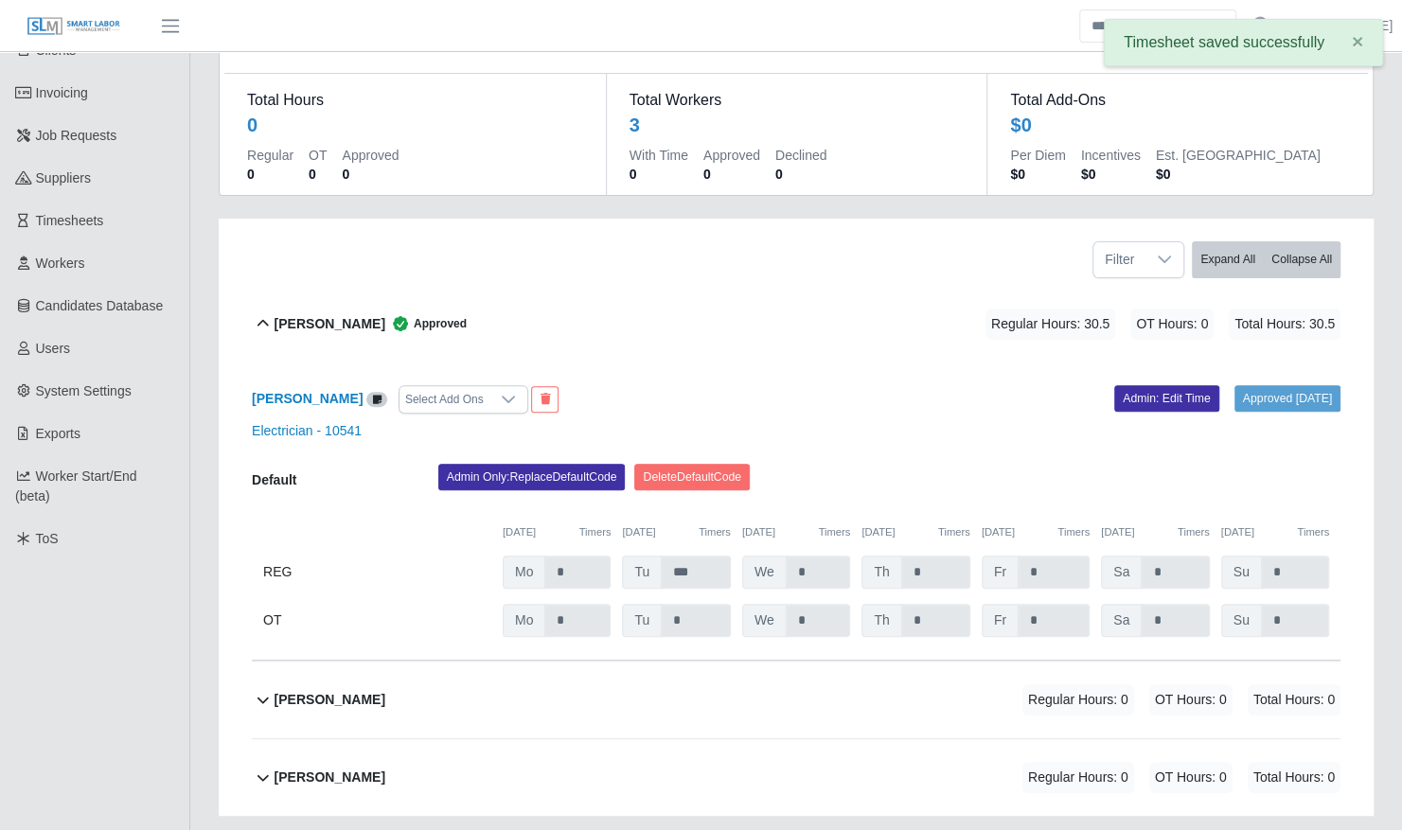
scroll to position [239, 0]
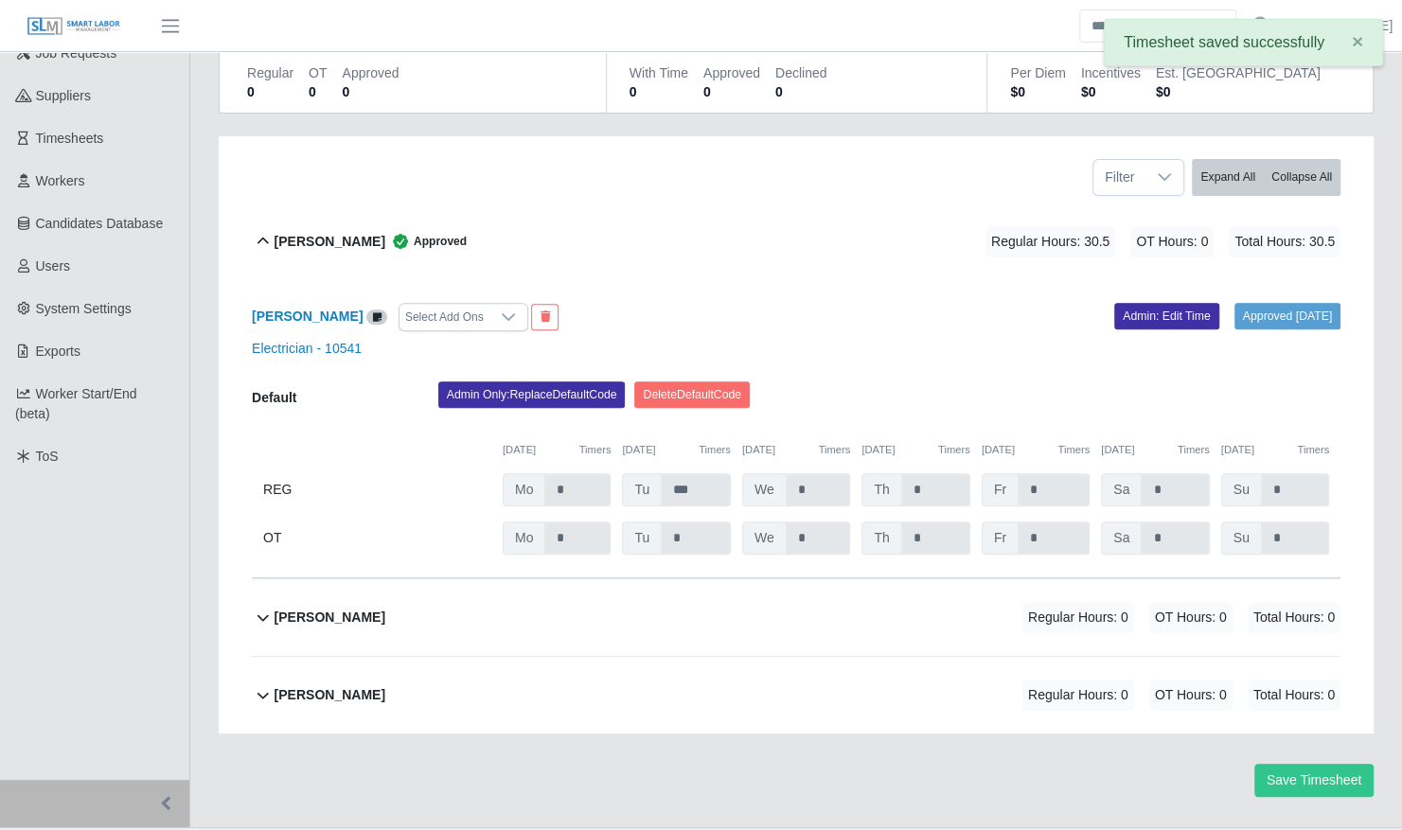
click at [991, 657] on div "William Delgado Regular Hours: 0 OT Hours: 0 Total Hours: 0" at bounding box center [807, 695] width 1066 height 77
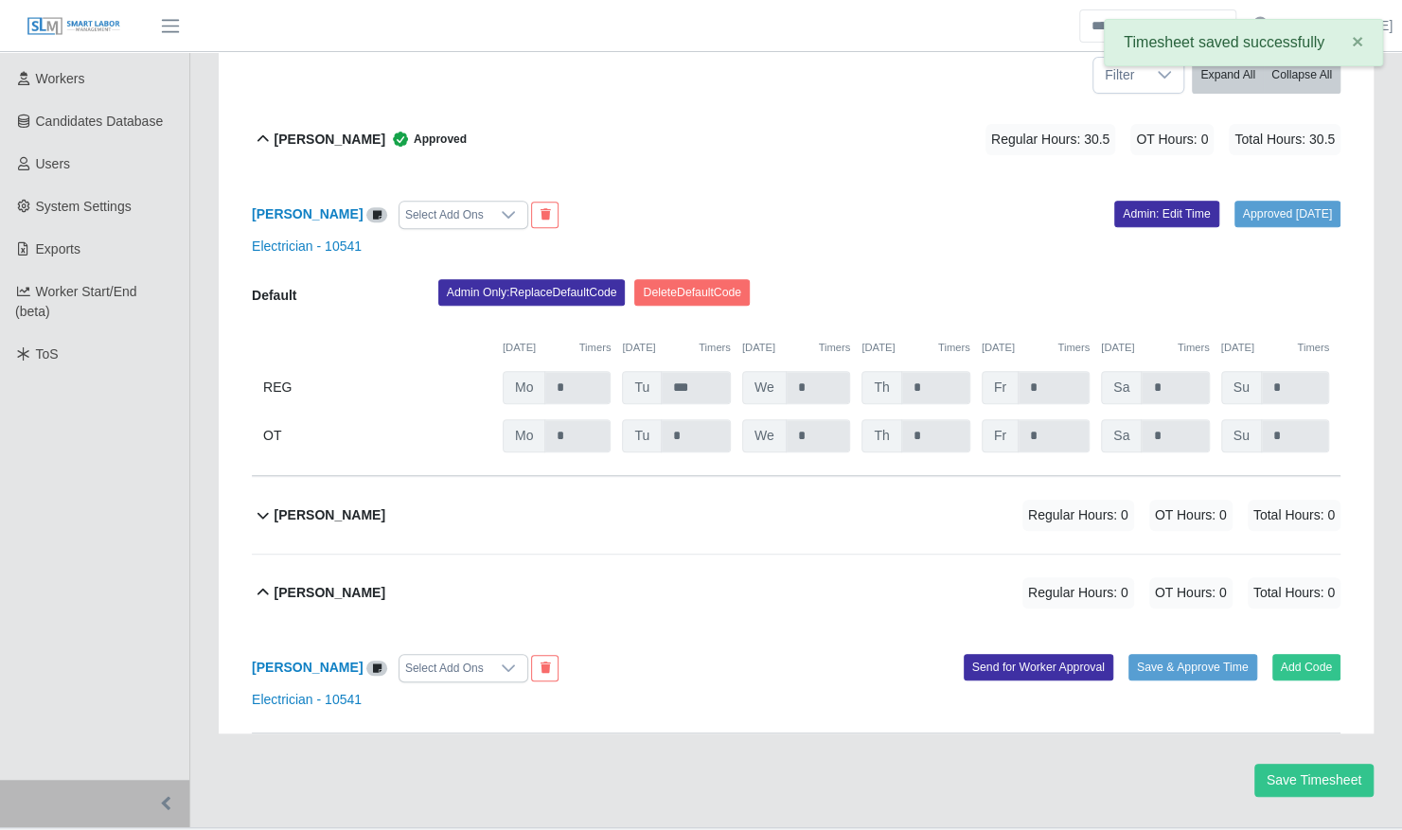
click at [981, 499] on div "Terrence Macklin Regular Hours: 0 OT Hours: 0 Total Hours: 0" at bounding box center [807, 515] width 1066 height 77
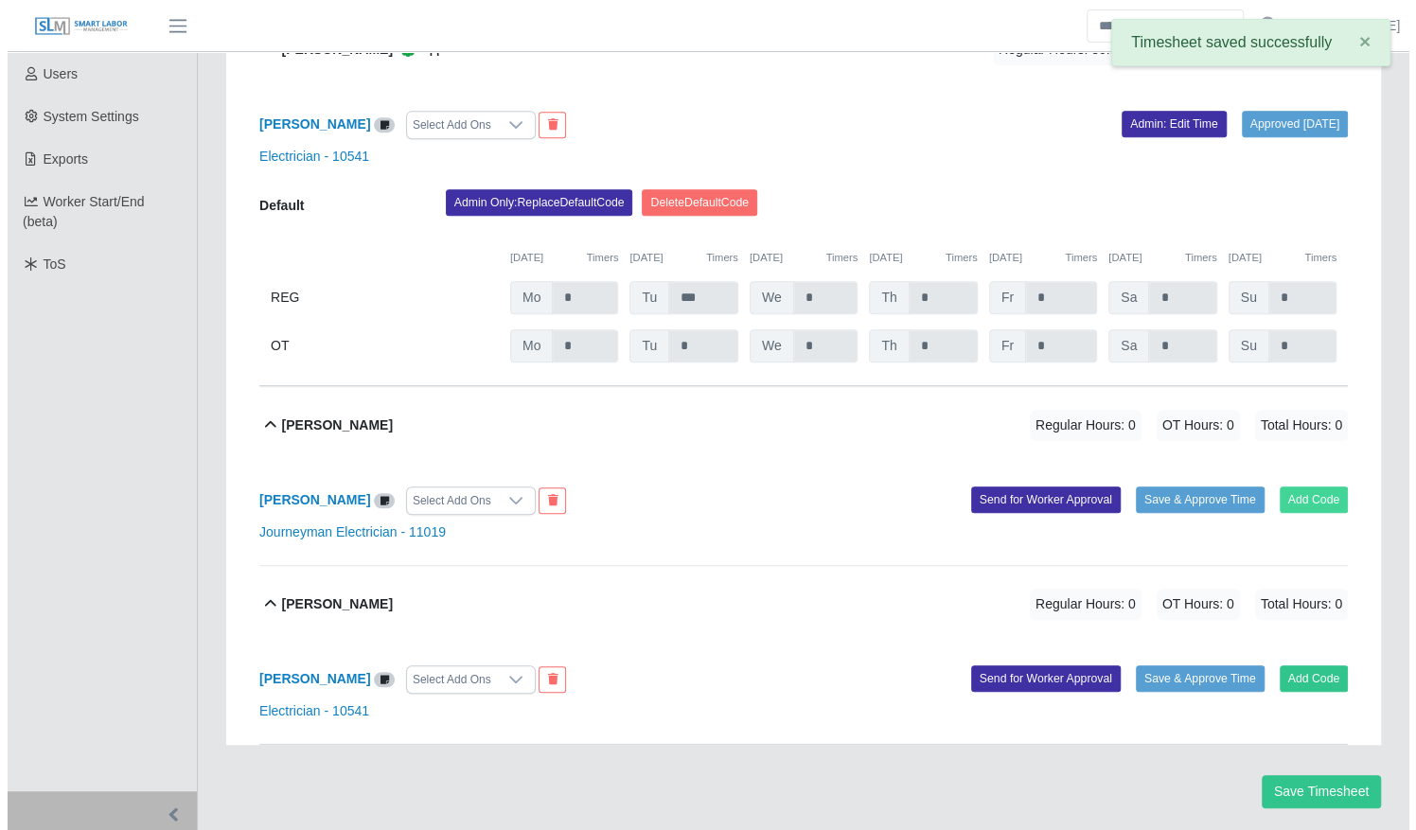
scroll to position [442, 0]
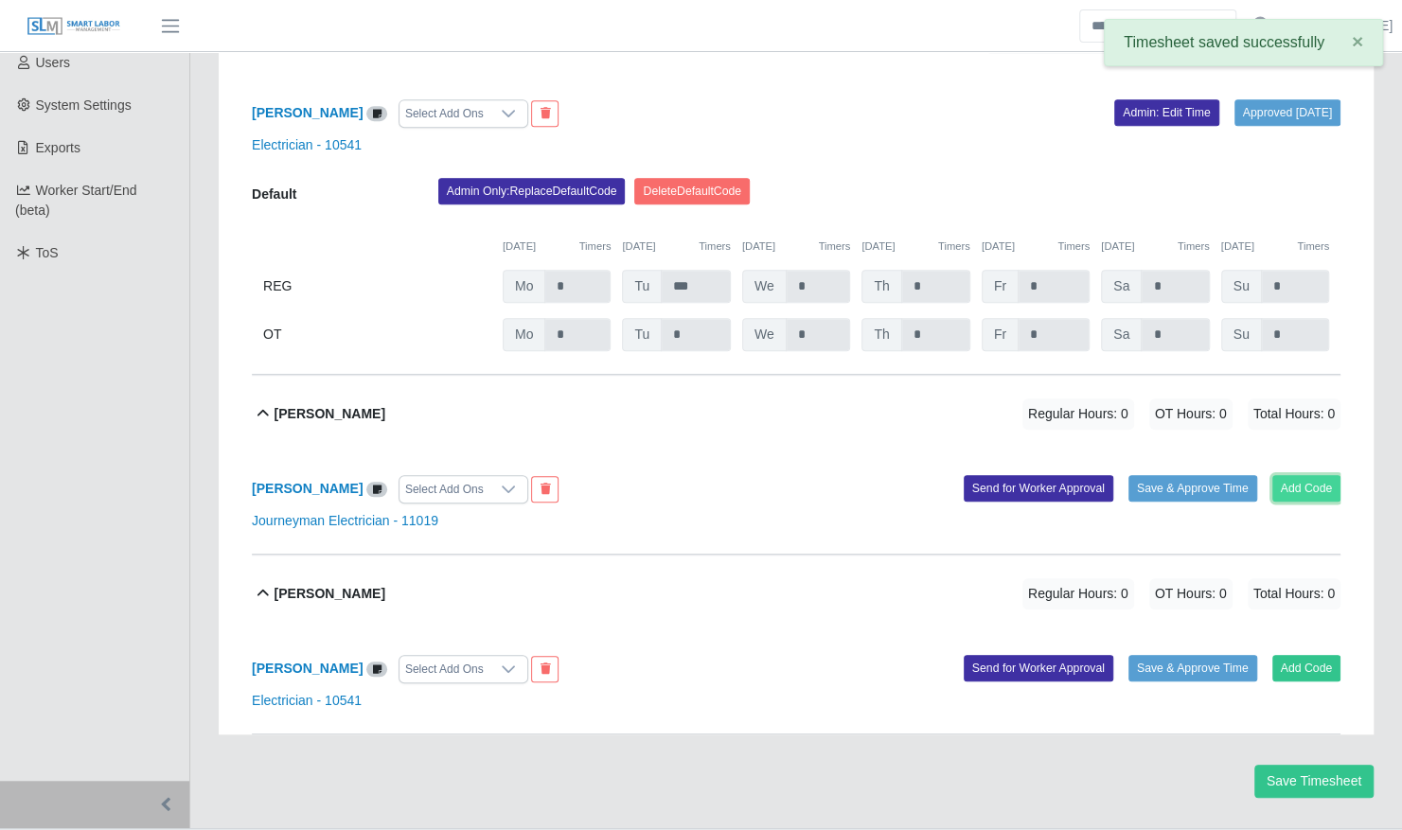
click at [1301, 475] on button "Add Code" at bounding box center [1306, 488] width 69 height 27
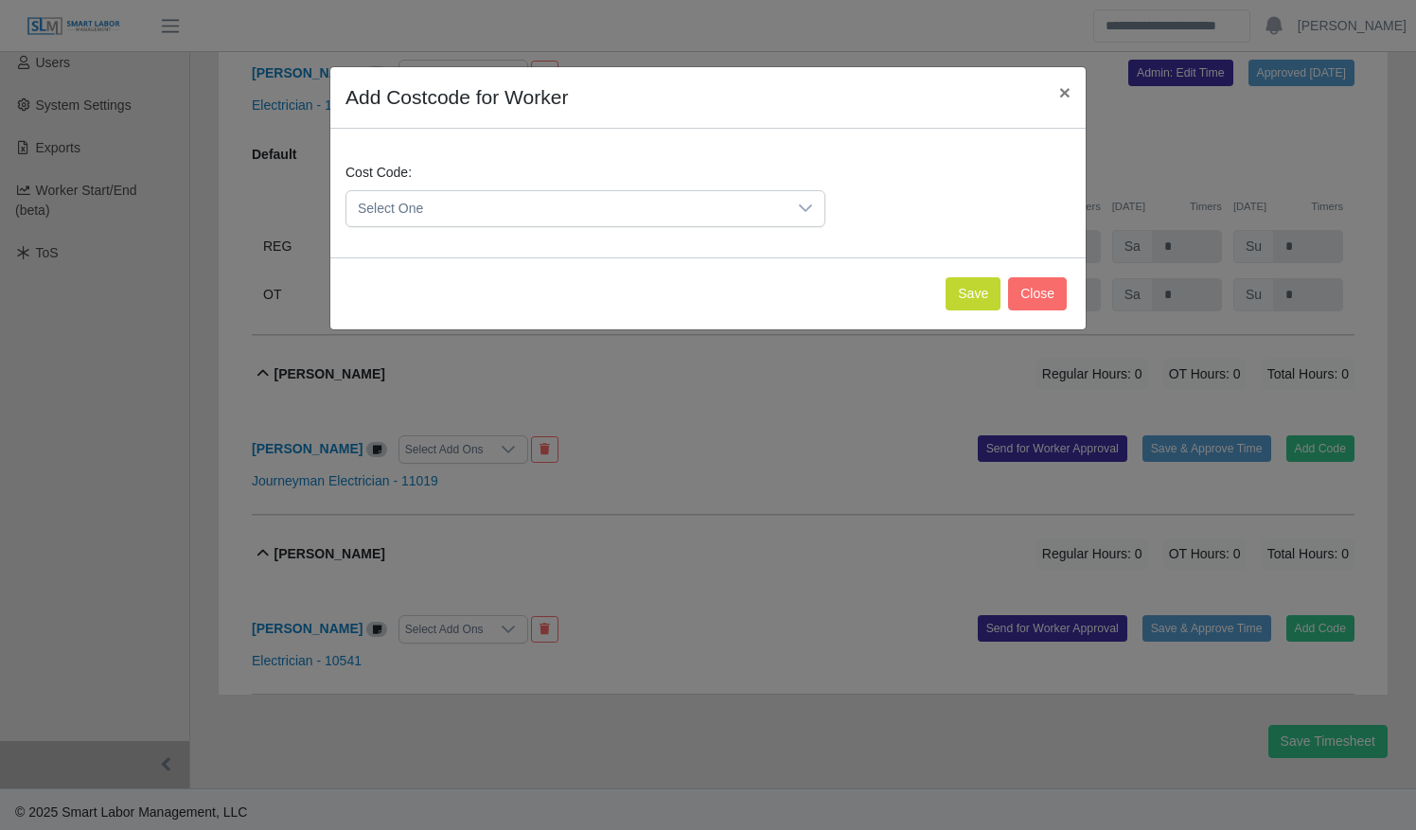
click at [740, 198] on span "Select One" at bounding box center [566, 208] width 440 height 35
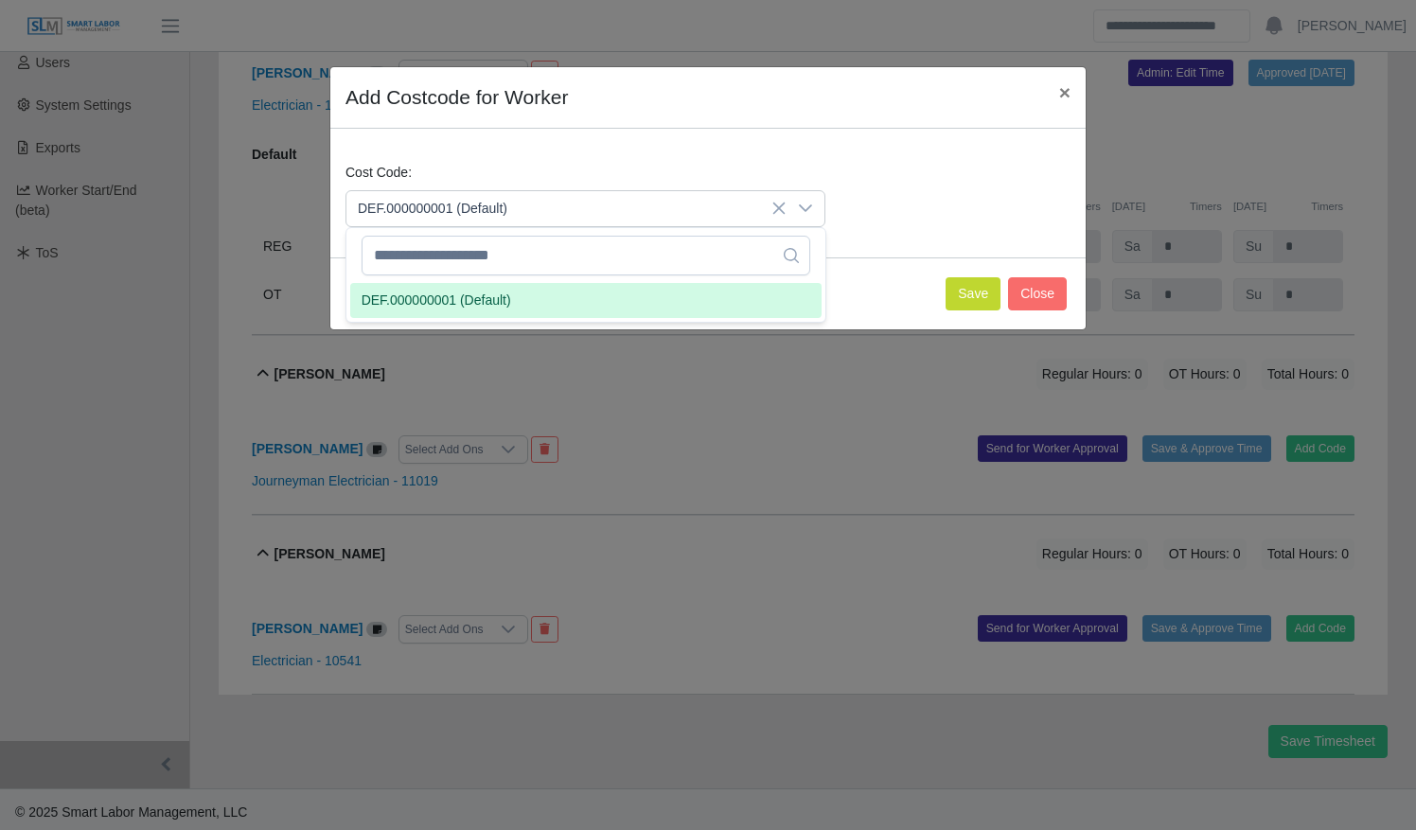
click at [735, 297] on li "DEF.000000001 (Default)" at bounding box center [585, 300] width 471 height 35
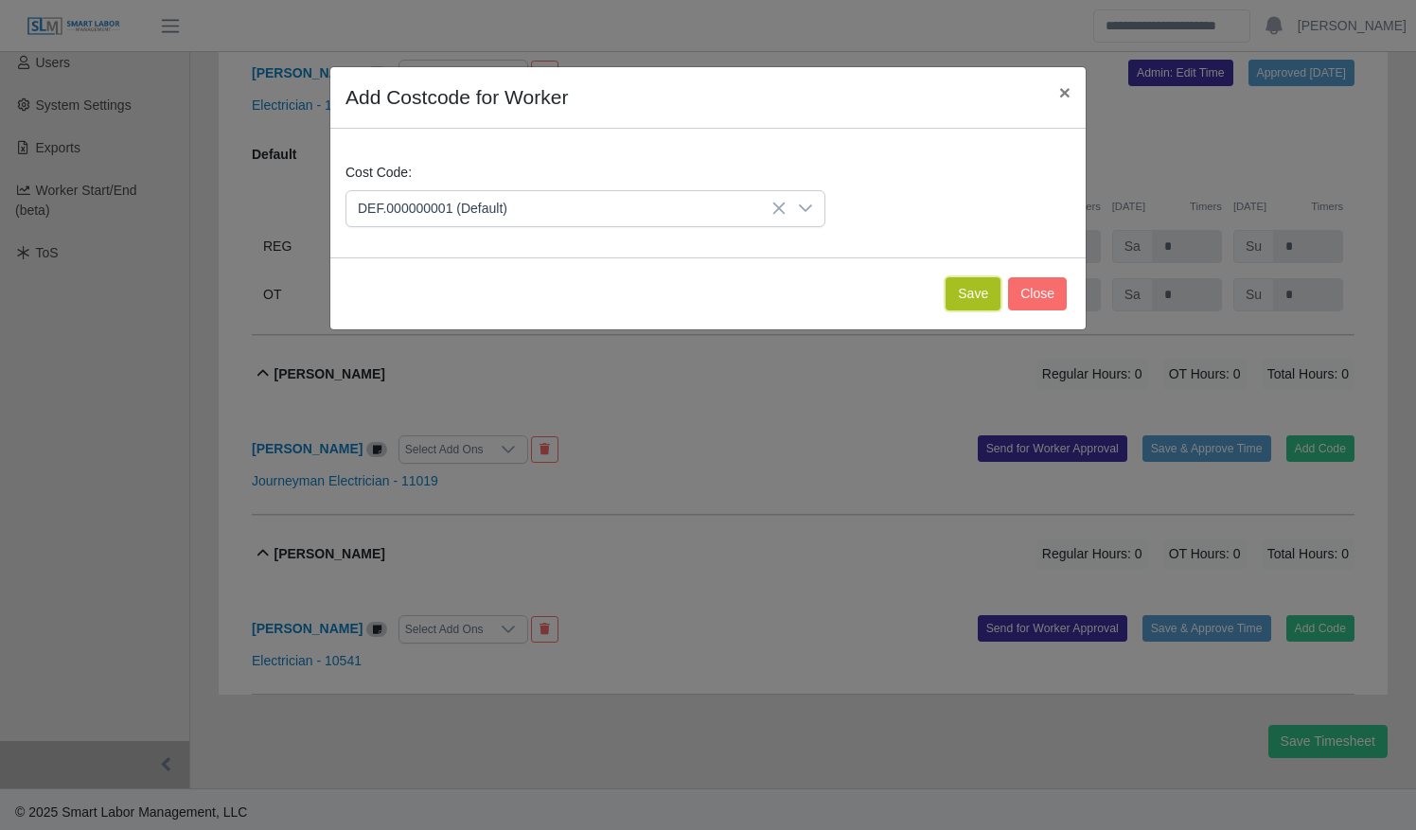
click at [966, 282] on button "Save" at bounding box center [973, 293] width 55 height 33
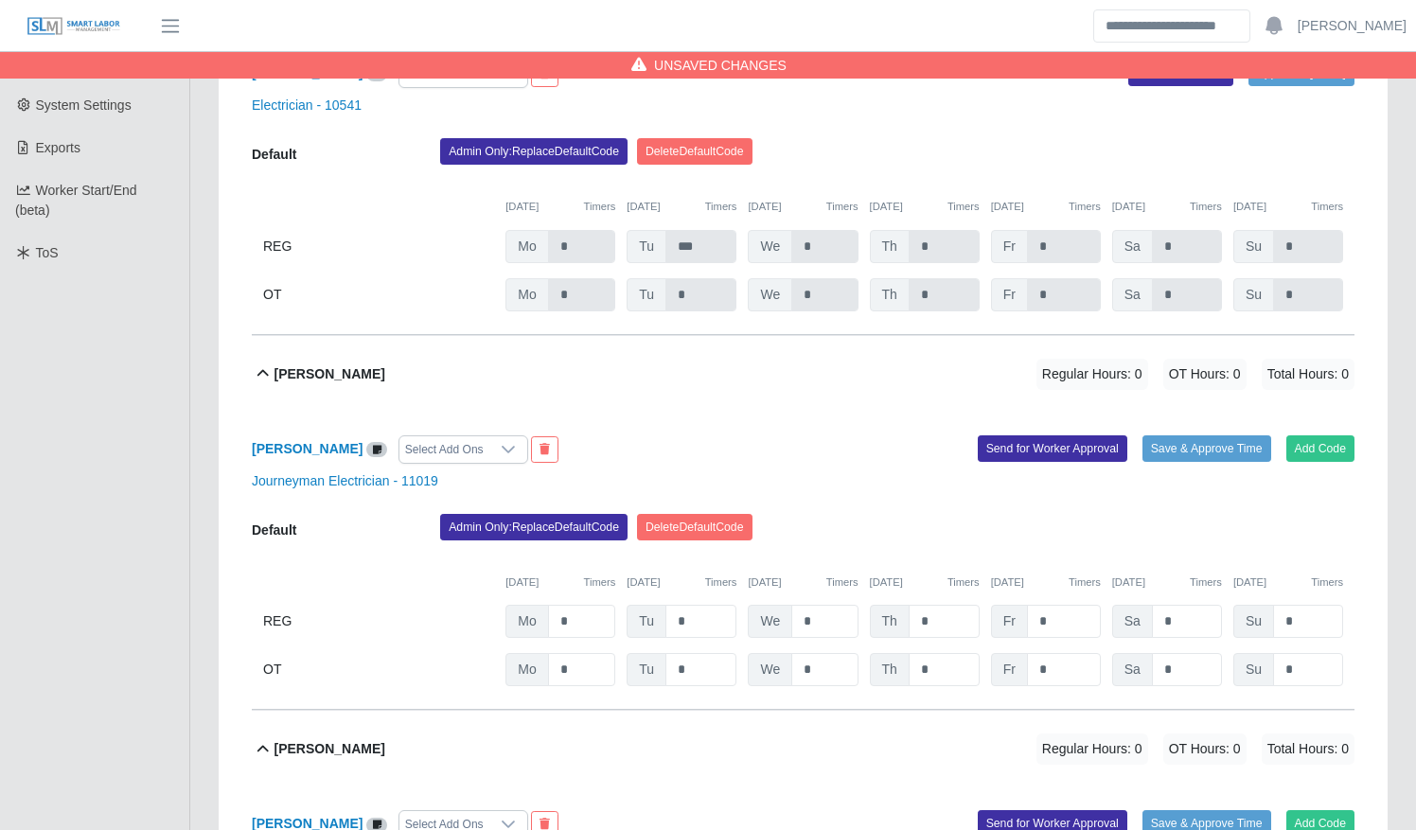
scroll to position [638, 0]
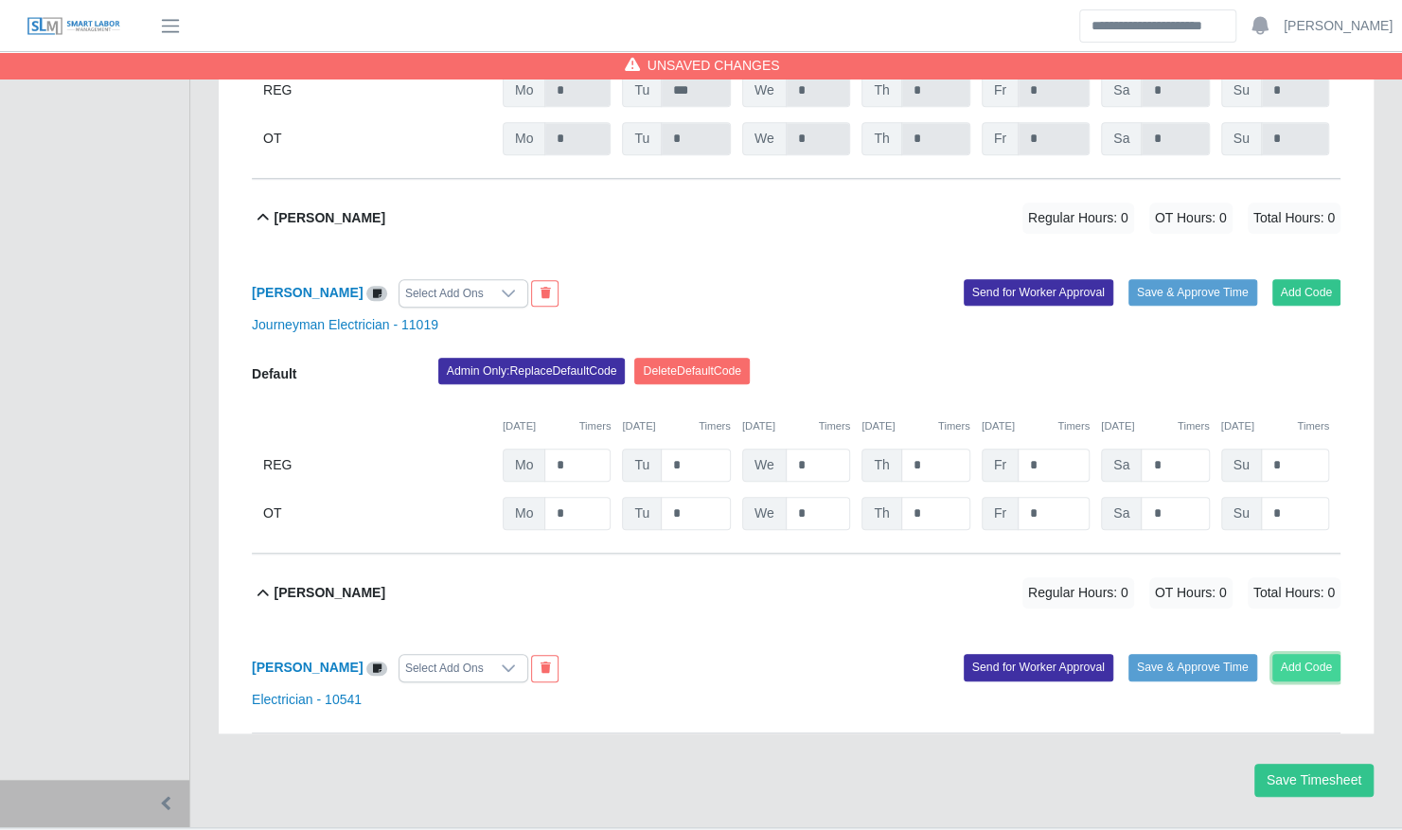
click at [1291, 654] on button "Add Code" at bounding box center [1306, 667] width 69 height 27
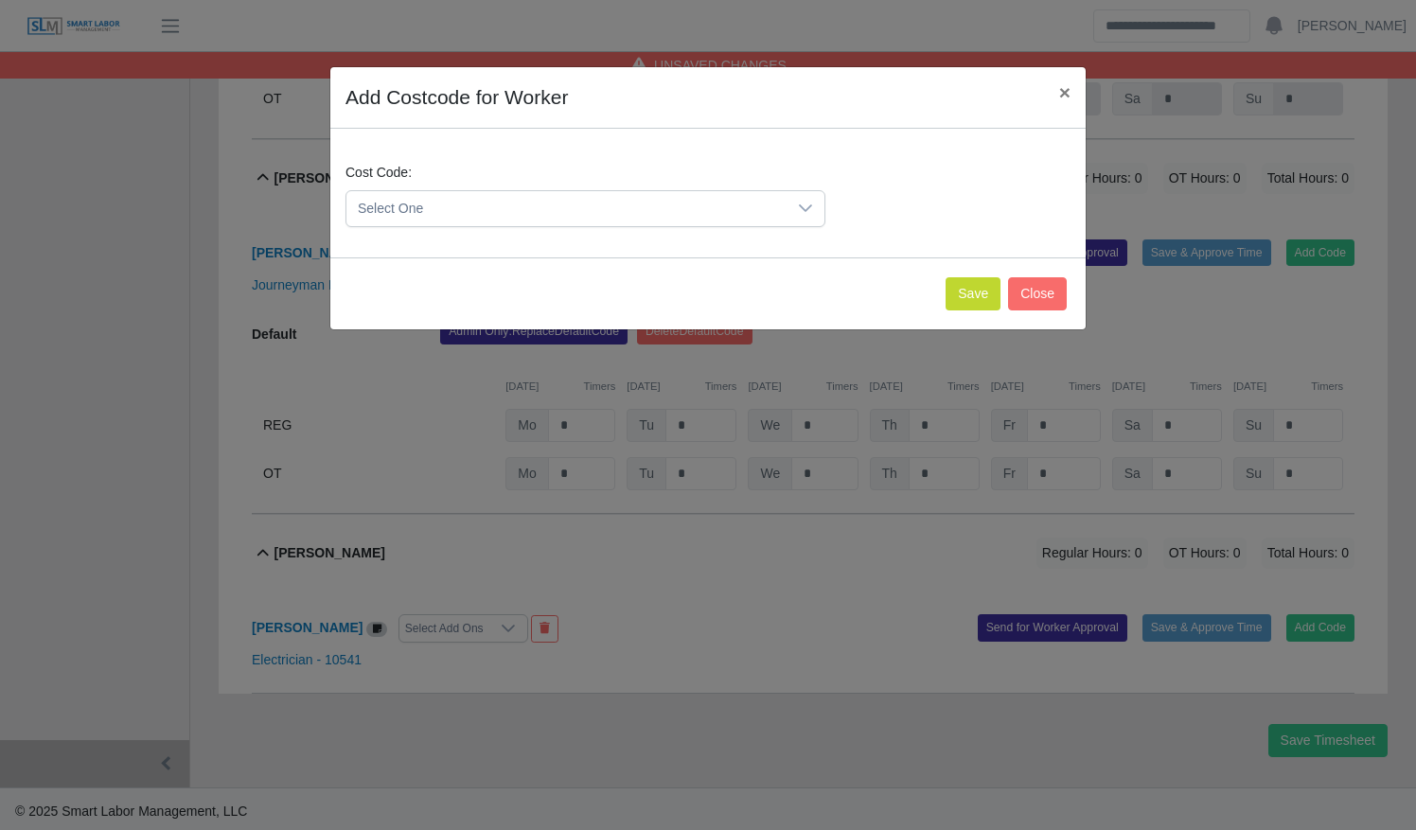
click at [680, 208] on span "Select One" at bounding box center [566, 208] width 440 height 35
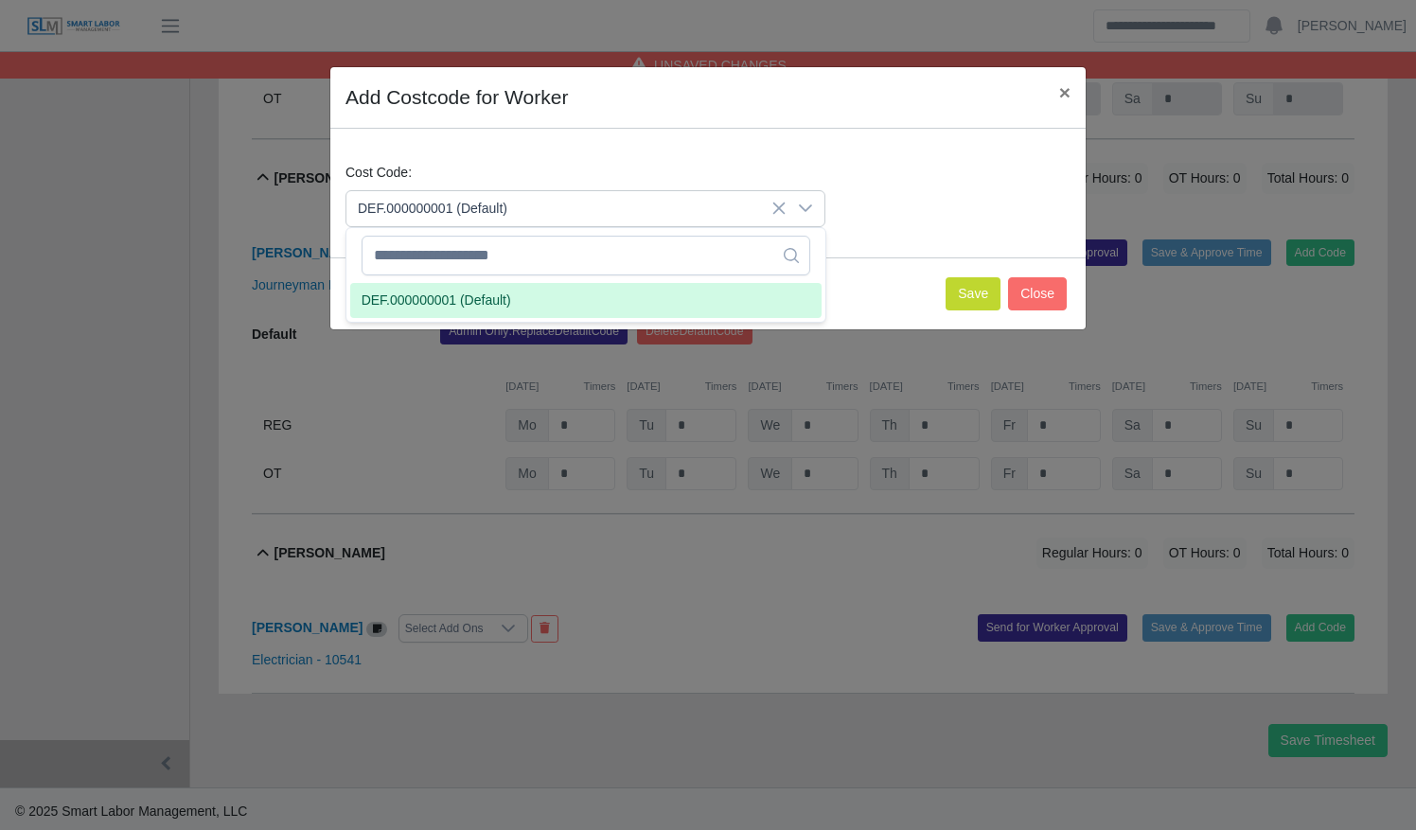
click at [645, 288] on li "DEF.000000001 (Default)" at bounding box center [585, 300] width 471 height 35
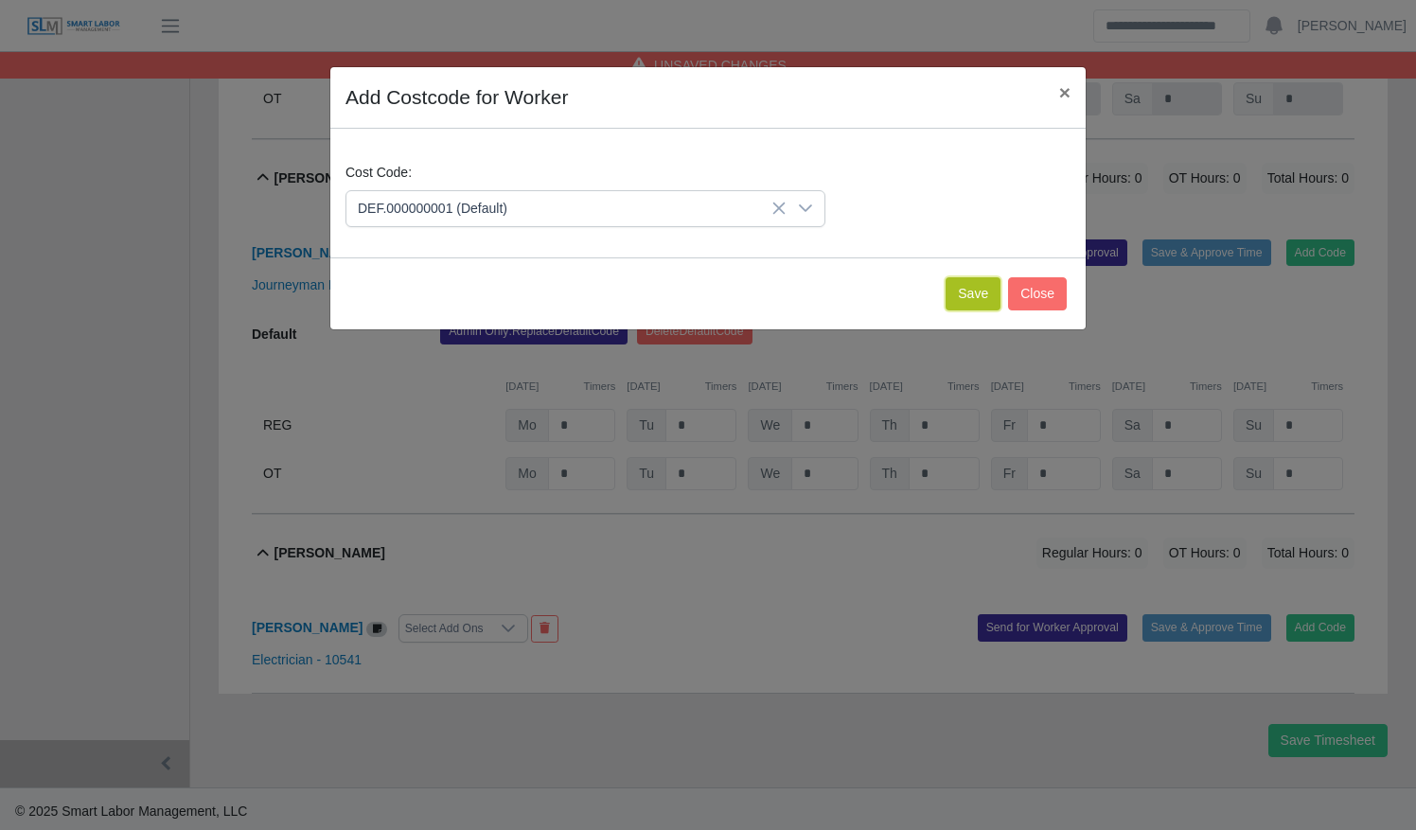
click at [965, 292] on button "Save" at bounding box center [973, 293] width 55 height 33
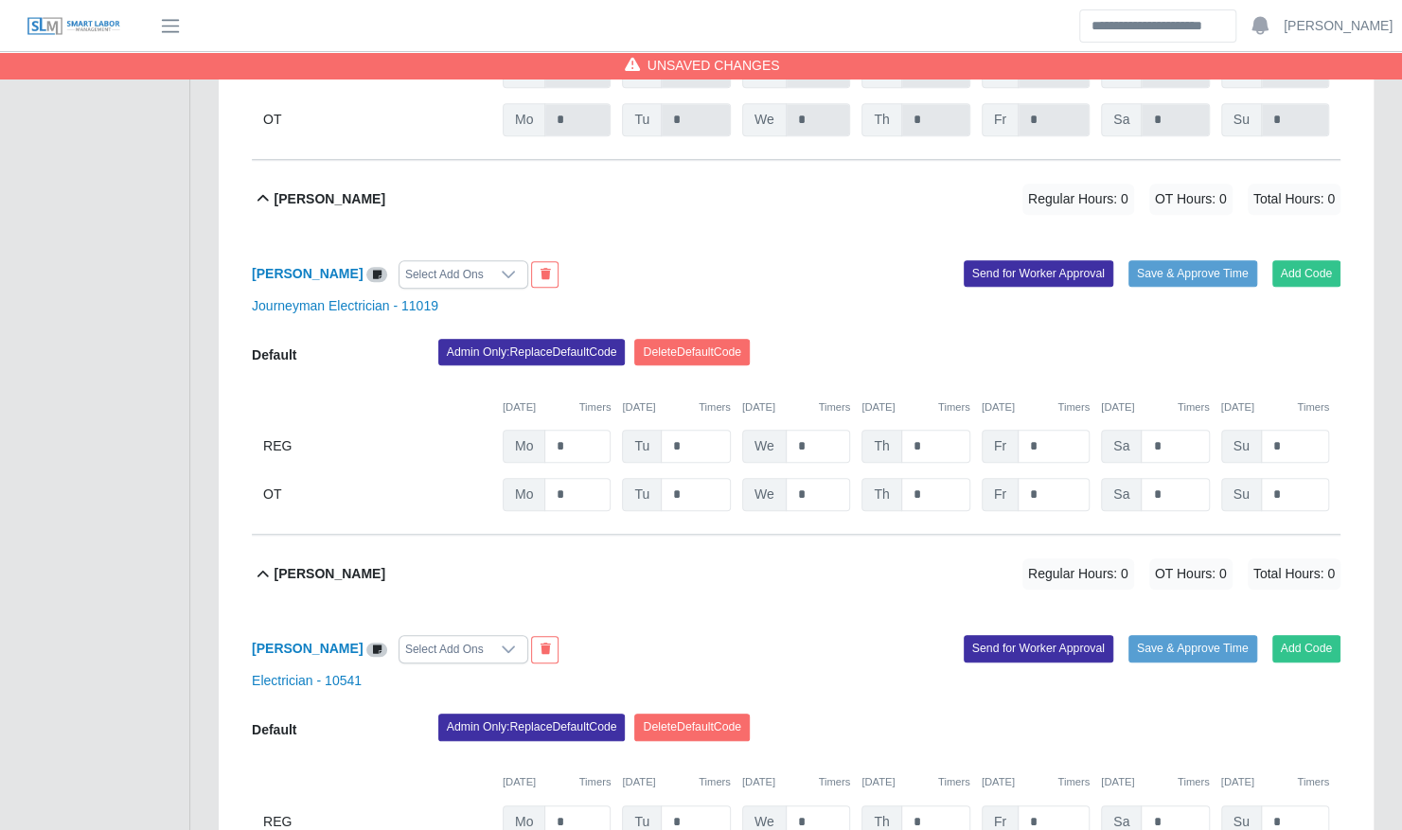
scroll to position [636, 0]
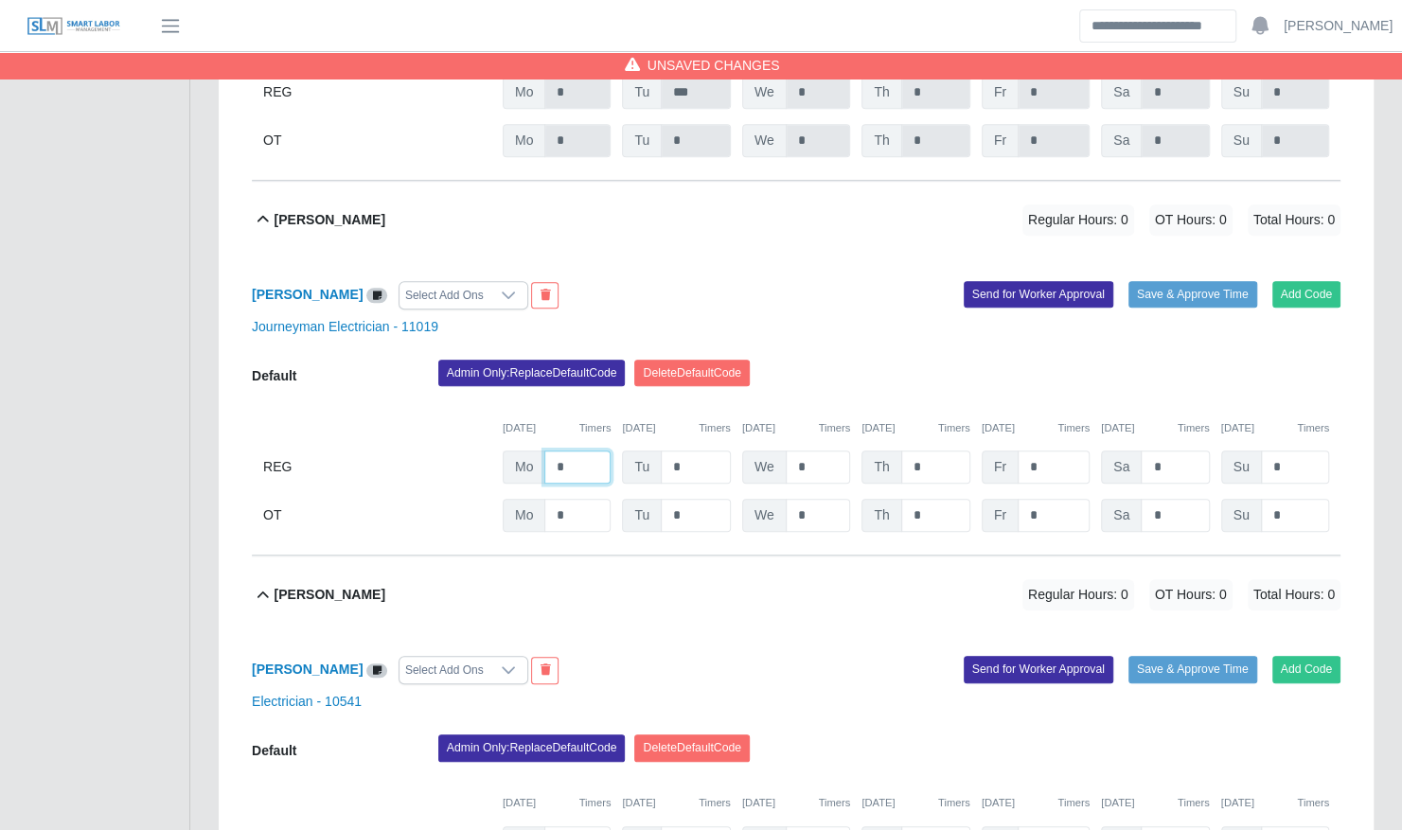
click at [587, 451] on input "*" at bounding box center [577, 467] width 66 height 33
type input "*"
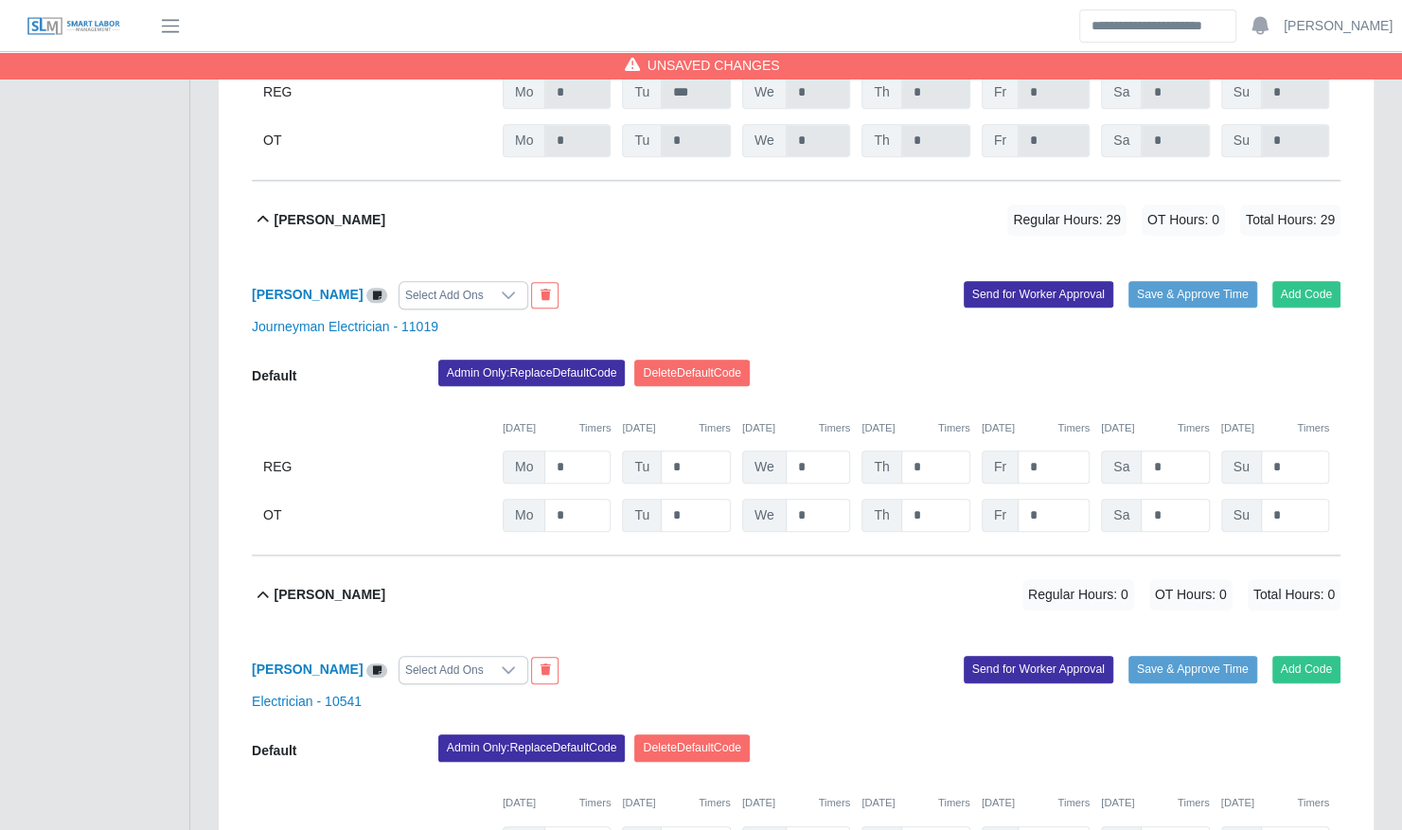
click at [1090, 360] on div "Admin Only: Replace Default Code Delete Default Code" at bounding box center [889, 379] width 930 height 38
click at [1198, 281] on button "Save & Approve Time" at bounding box center [1192, 294] width 129 height 27
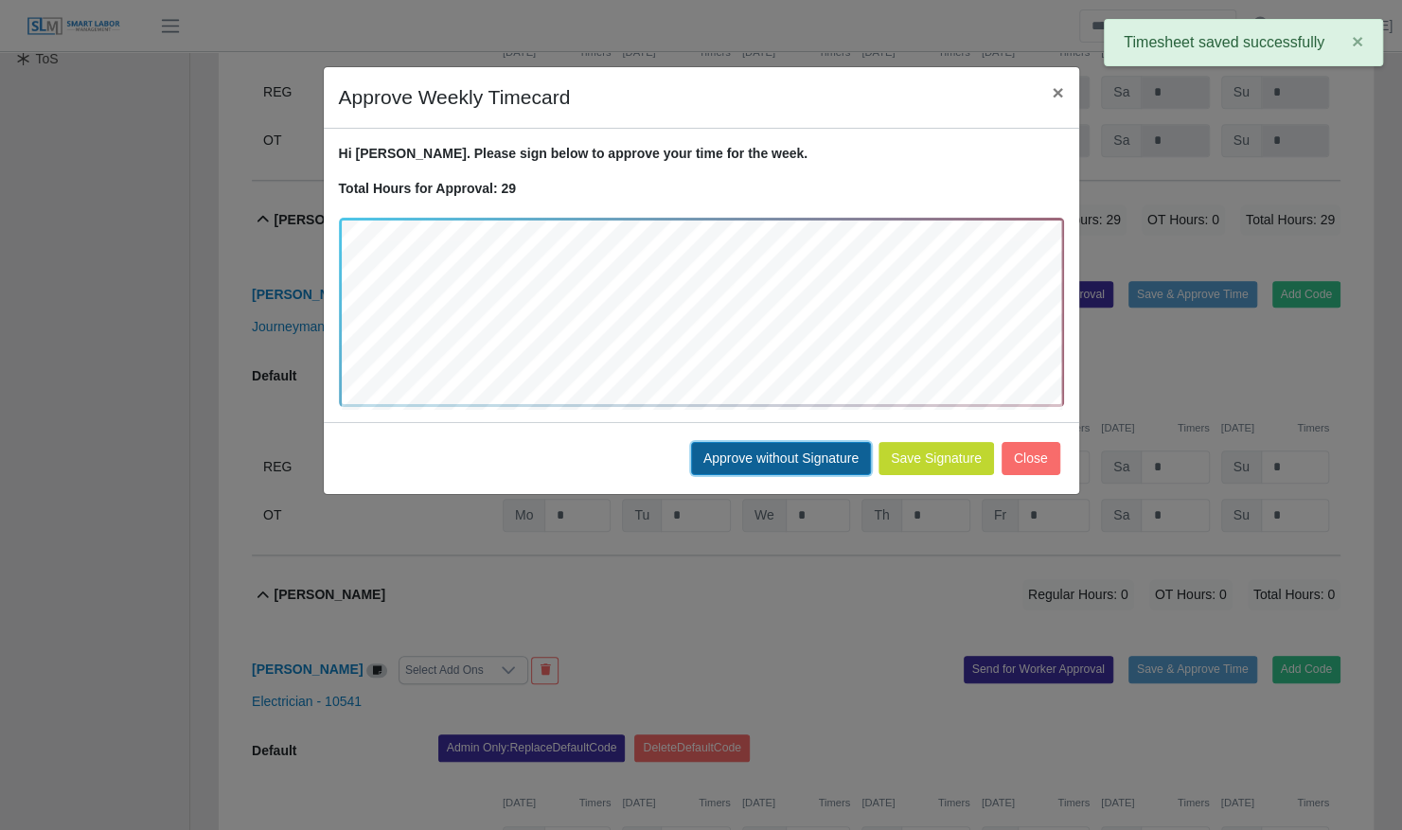
click at [780, 445] on button "Approve without Signature" at bounding box center [781, 458] width 180 height 33
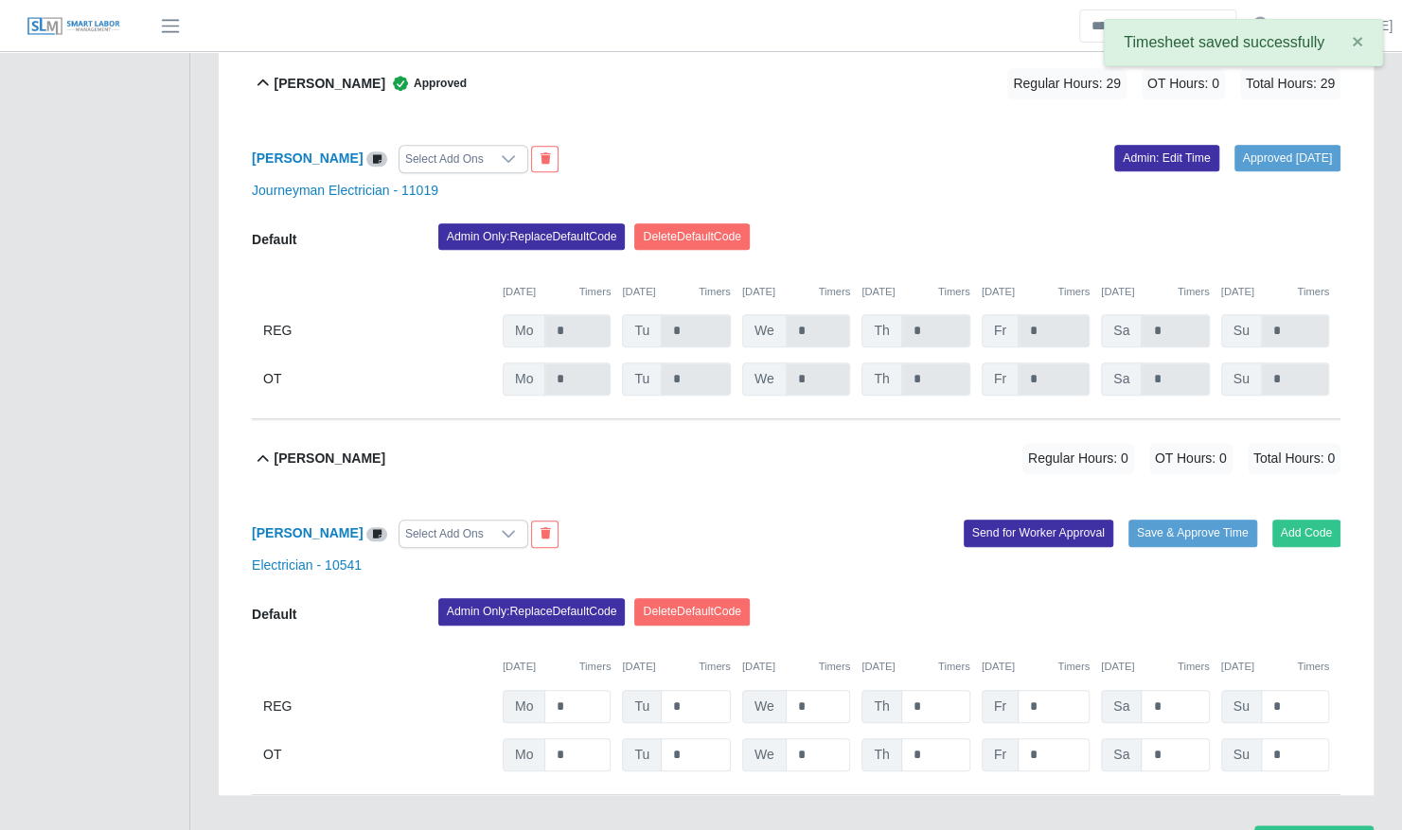
scroll to position [774, 0]
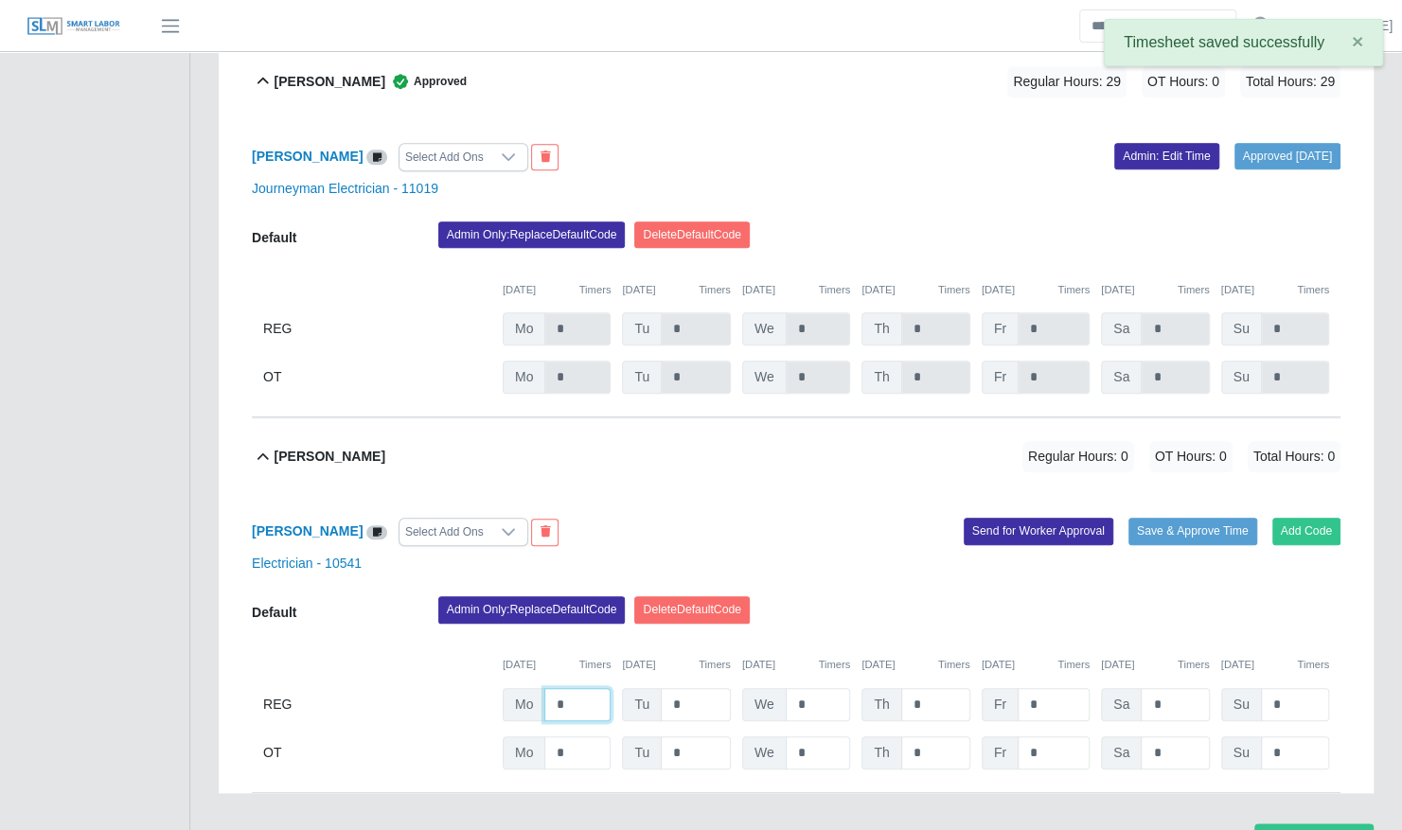
click at [574, 688] on input "*" at bounding box center [577, 704] width 66 height 33
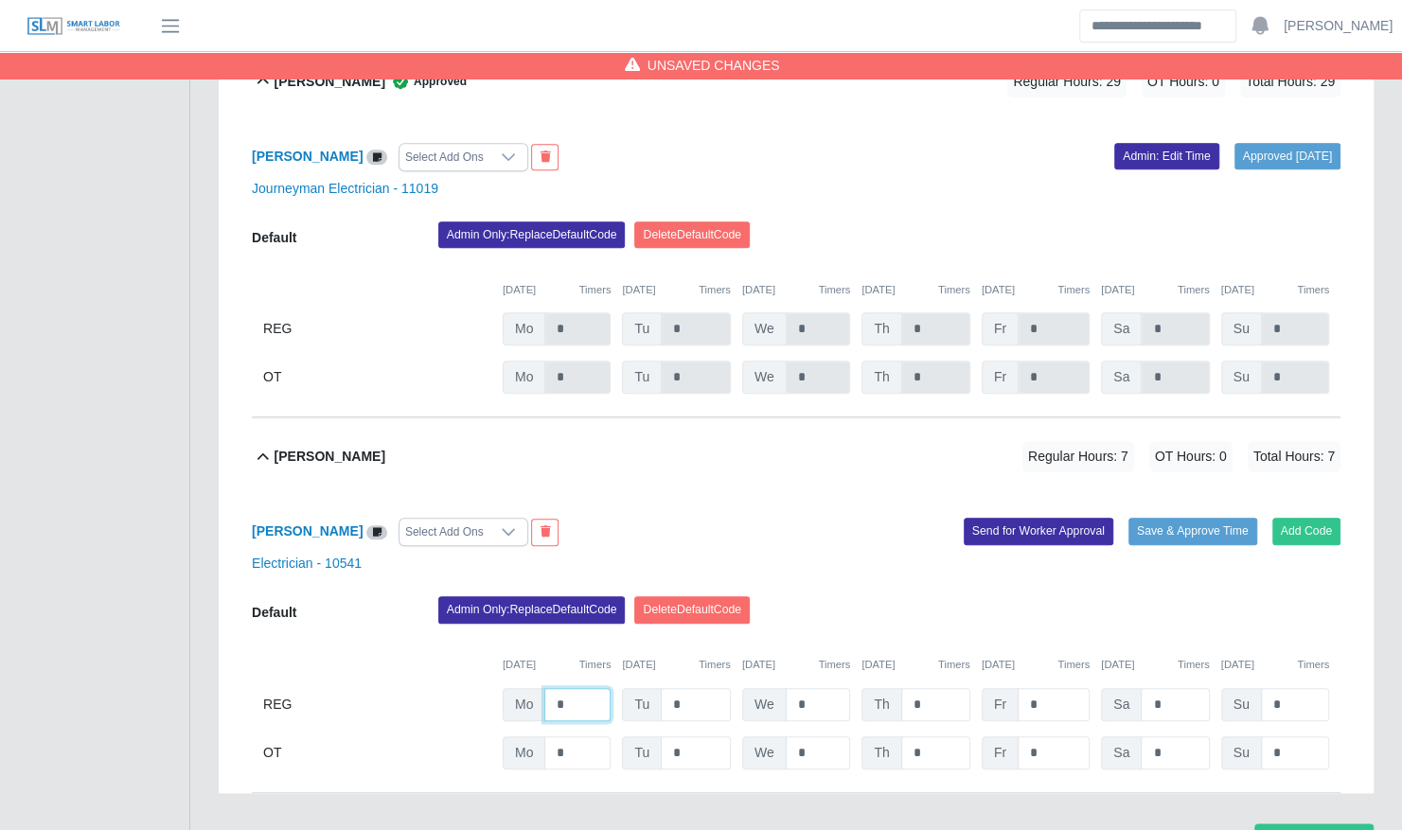
type input "*"
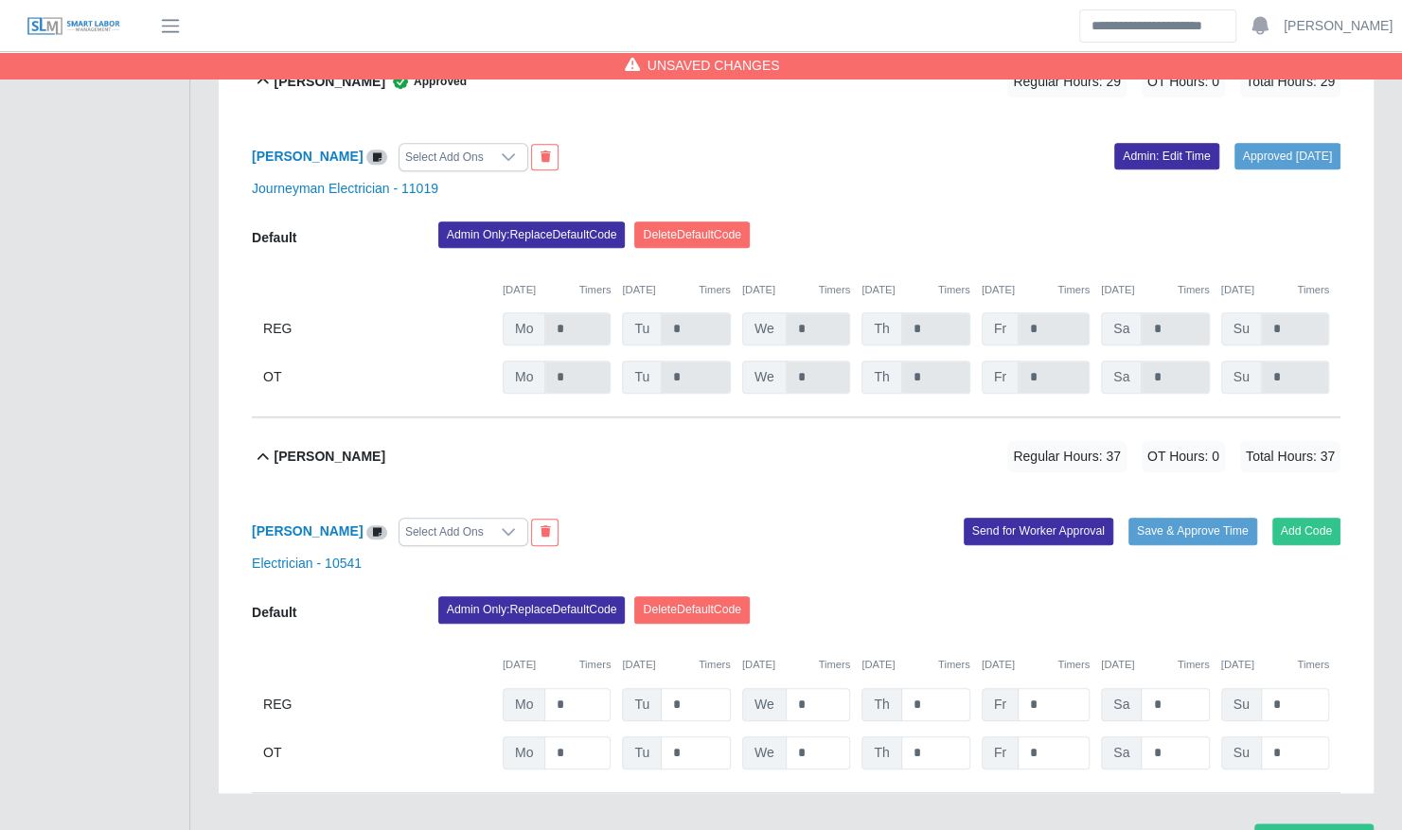
click at [902, 596] on div "Admin Only: Replace Default Code Delete Default Code" at bounding box center [889, 615] width 930 height 38
click at [1221, 518] on button "Save & Approve Time" at bounding box center [1192, 531] width 129 height 27
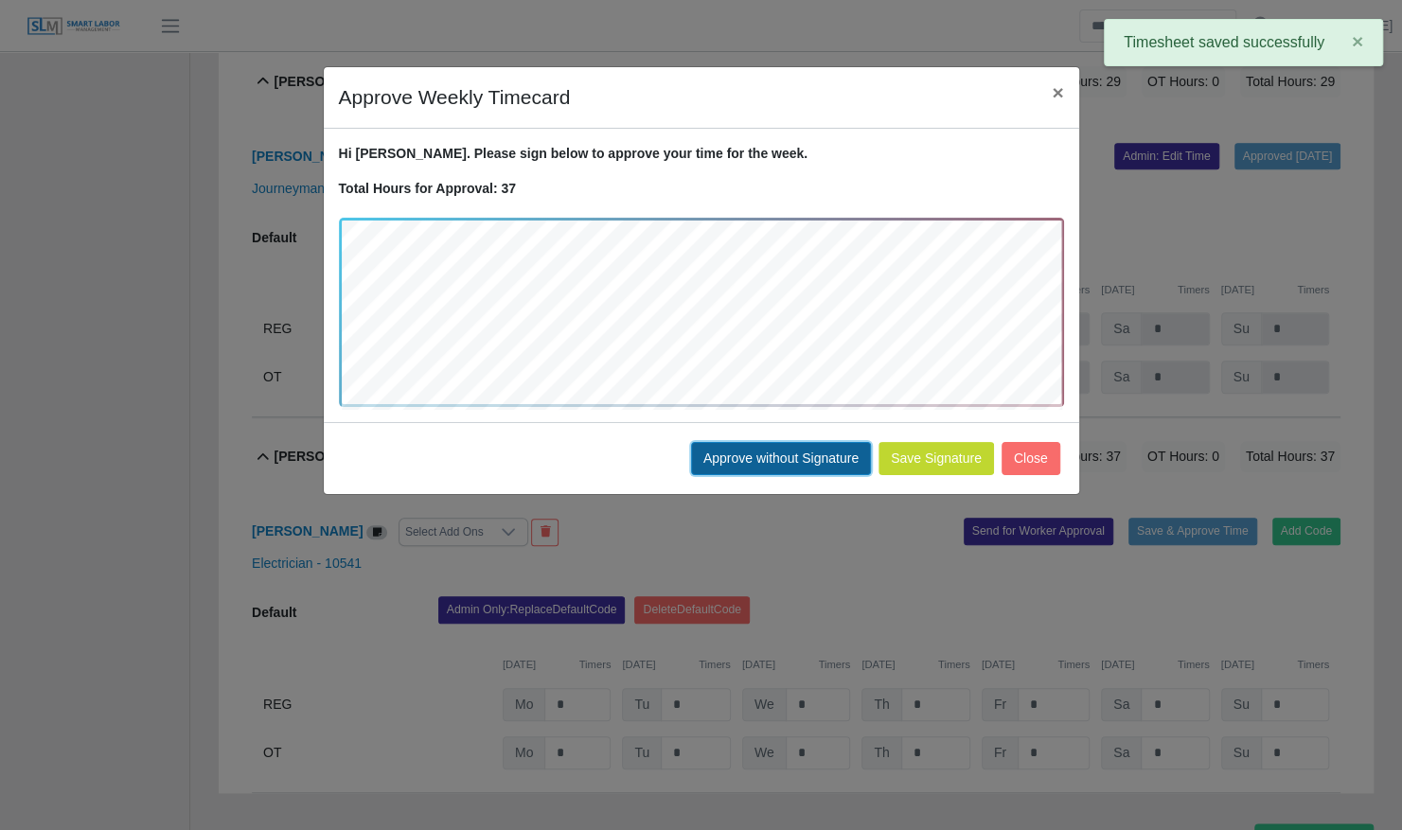
click at [774, 451] on button "Approve without Signature" at bounding box center [781, 458] width 180 height 33
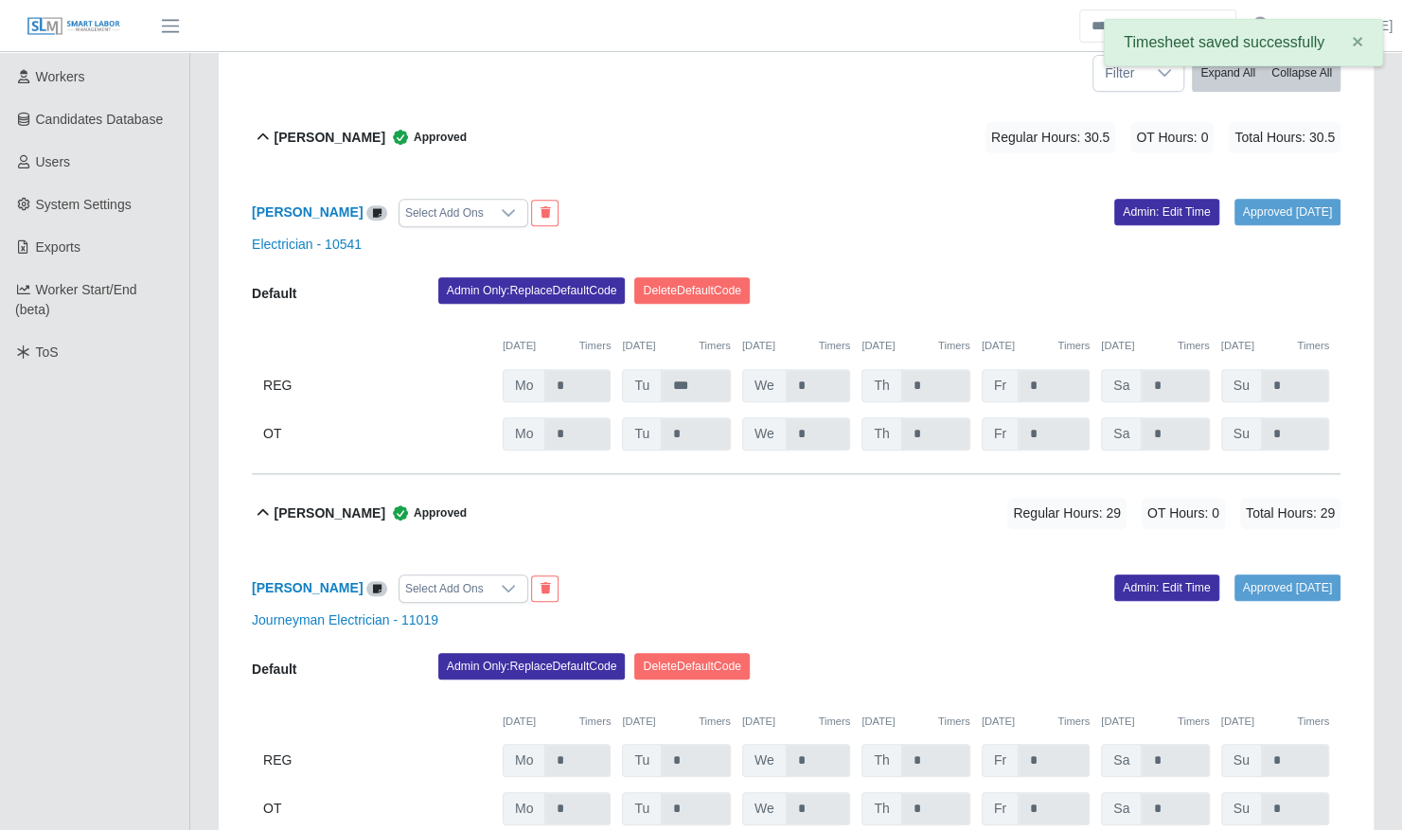
scroll to position [0, 0]
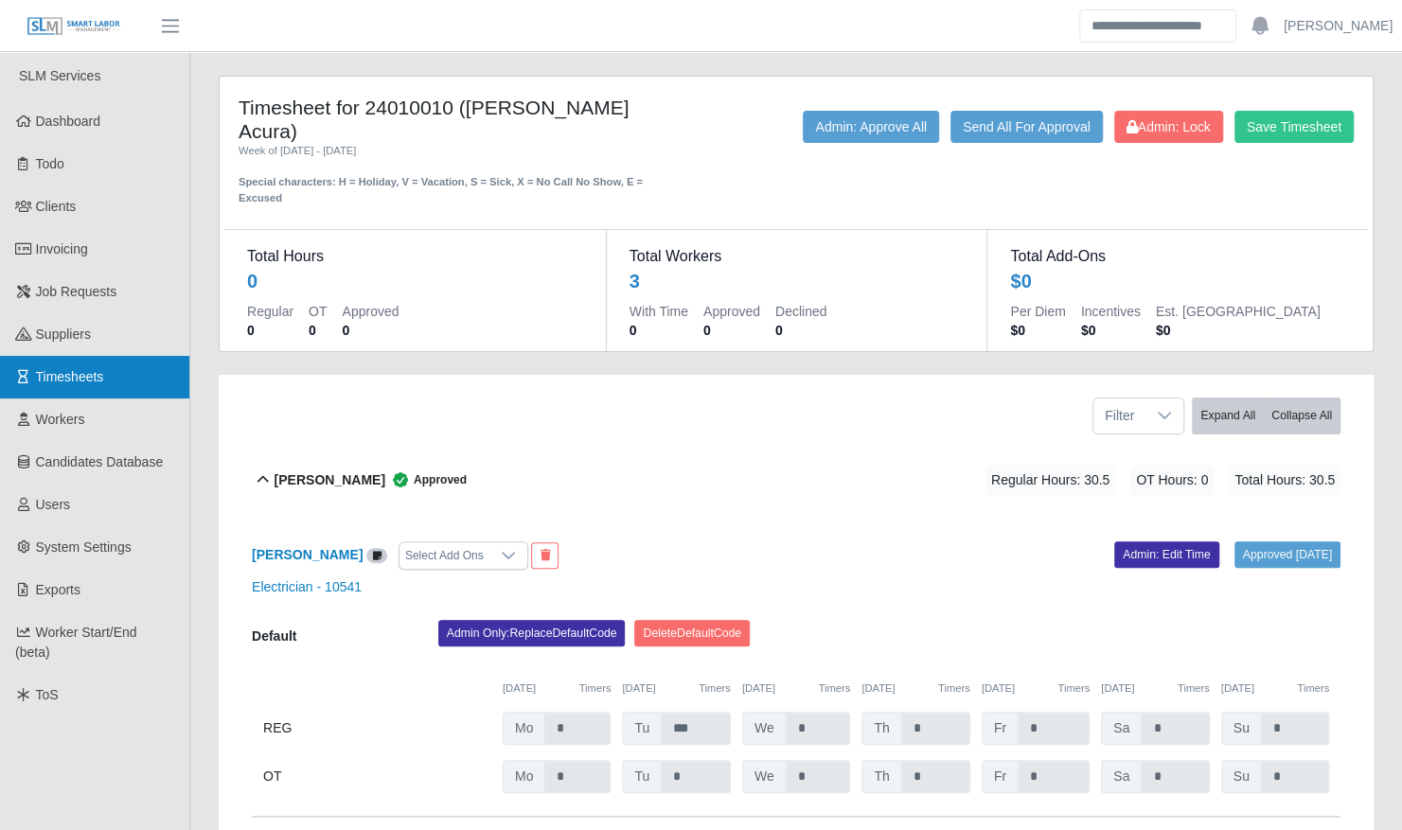
click at [119, 358] on link "Timesheets" at bounding box center [94, 377] width 189 height 43
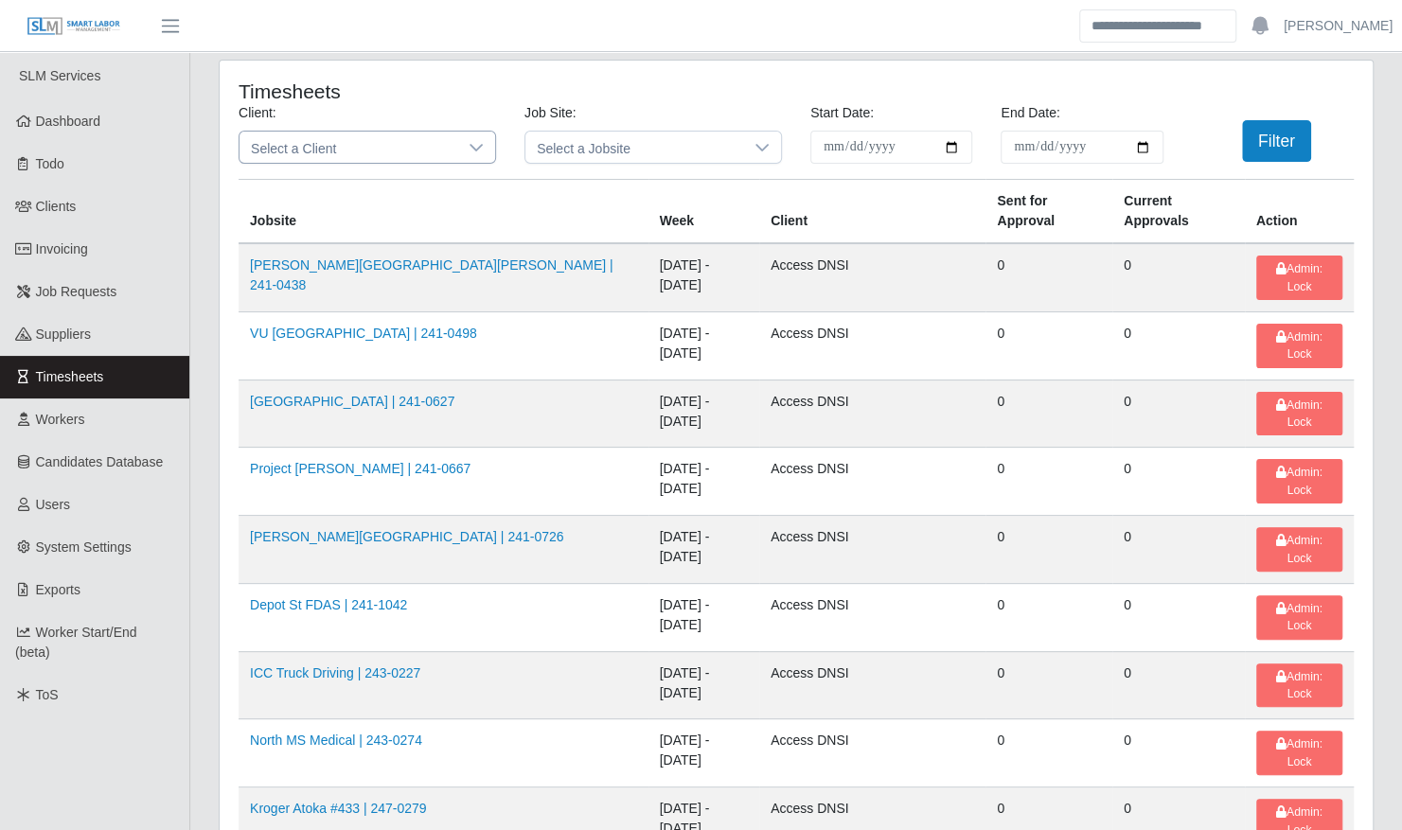
click at [364, 153] on span "Select a Client" at bounding box center [348, 147] width 218 height 31
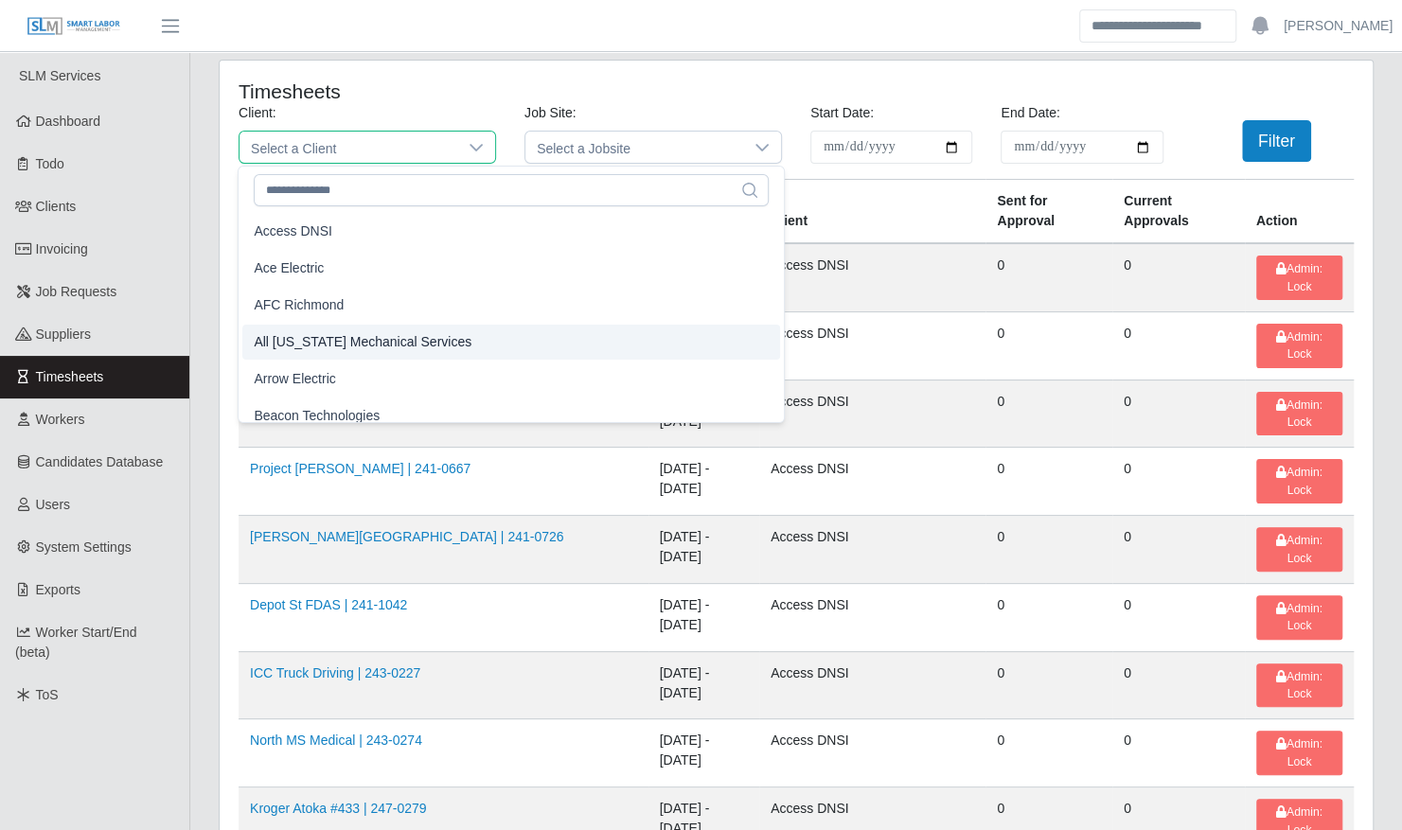
click at [360, 352] on li "All [US_STATE] Mechanical Services" at bounding box center [511, 342] width 538 height 35
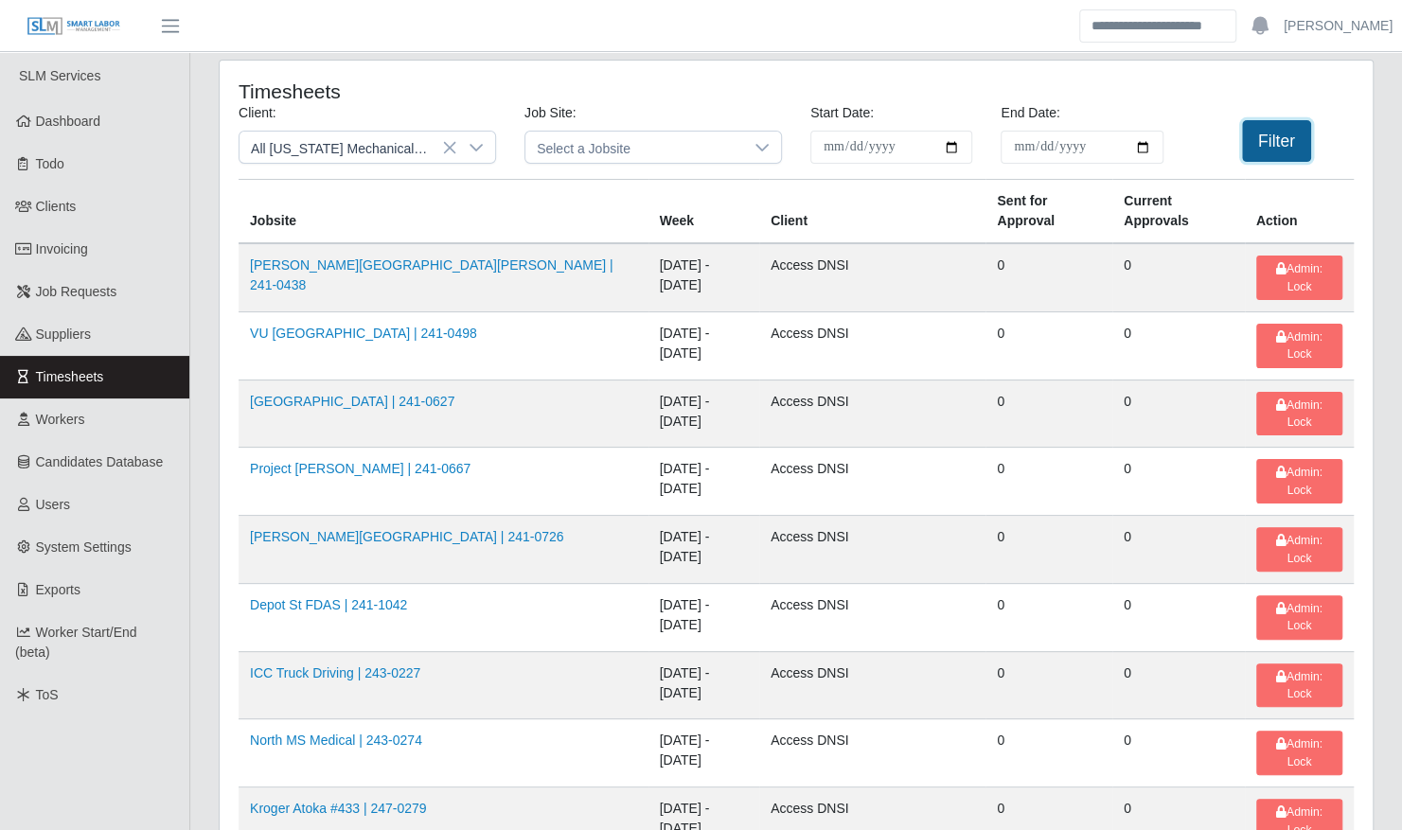
click at [1289, 132] on button "Filter" at bounding box center [1276, 141] width 69 height 42
